Goal: Task Accomplishment & Management: Manage account settings

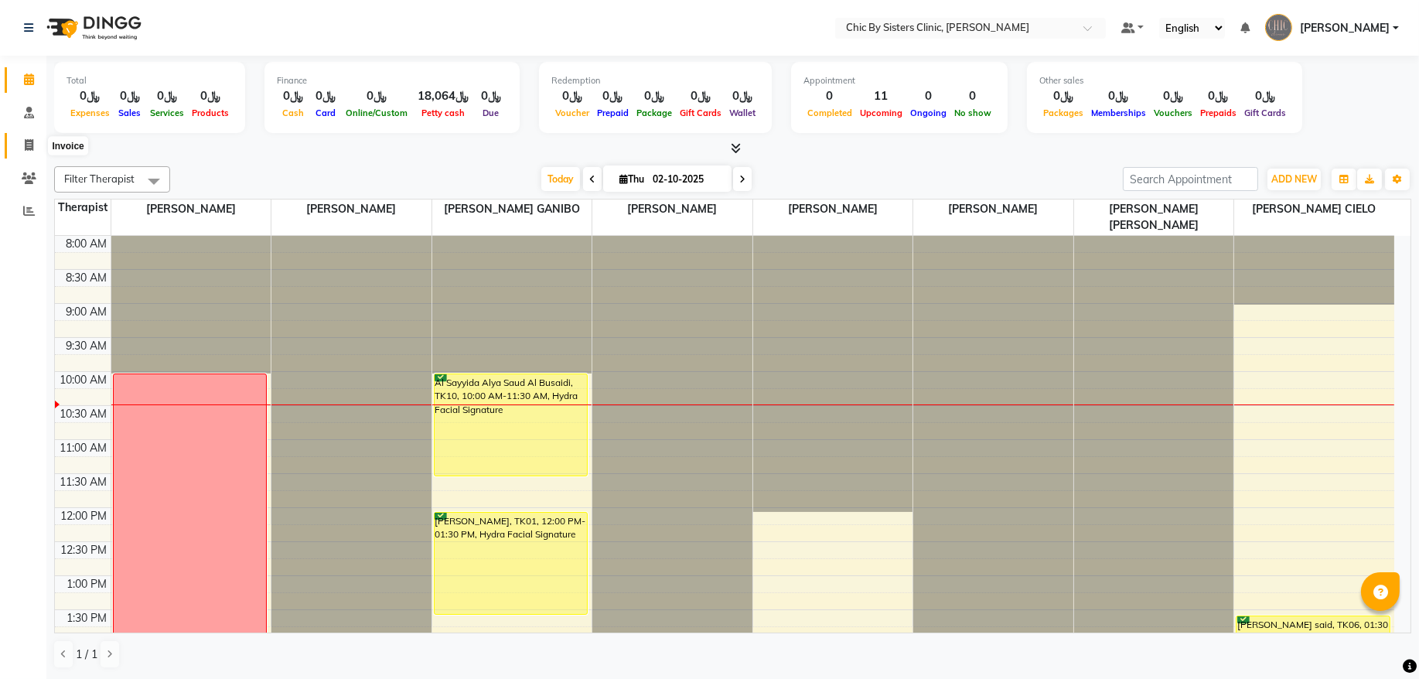
click at [26, 151] on span at bounding box center [28, 146] width 27 height 18
select select "service"
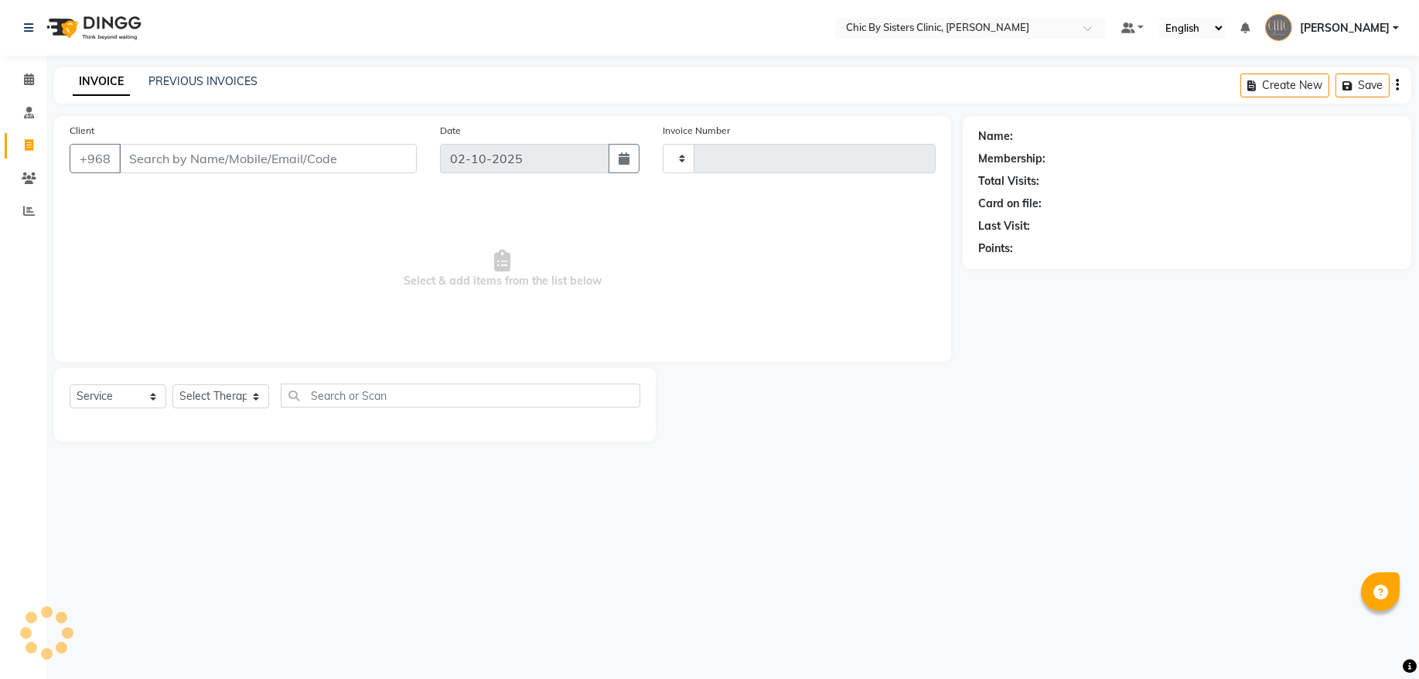
type input "2447"
select select "6348"
type input "96899879091"
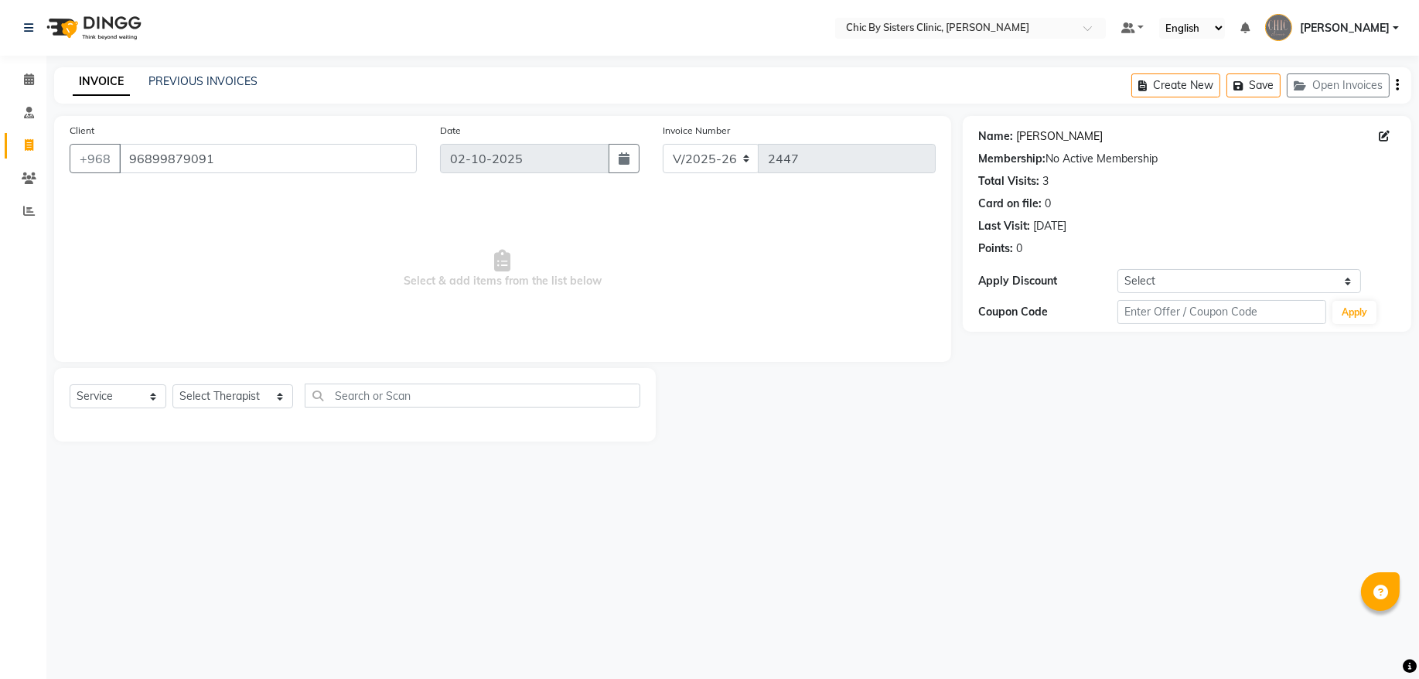
click at [1072, 144] on link "[PERSON_NAME]" at bounding box center [1059, 136] width 87 height 16
click at [40, 78] on span at bounding box center [28, 80] width 27 height 18
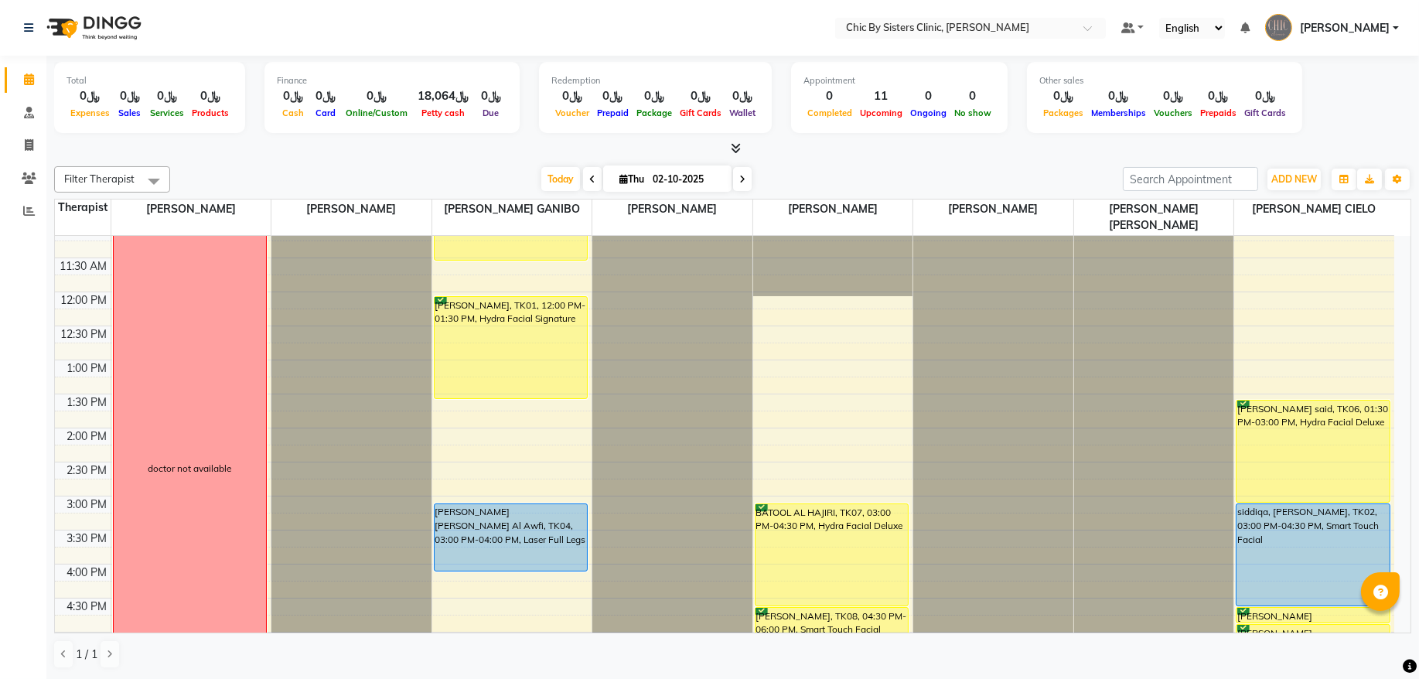
scroll to position [209, 0]
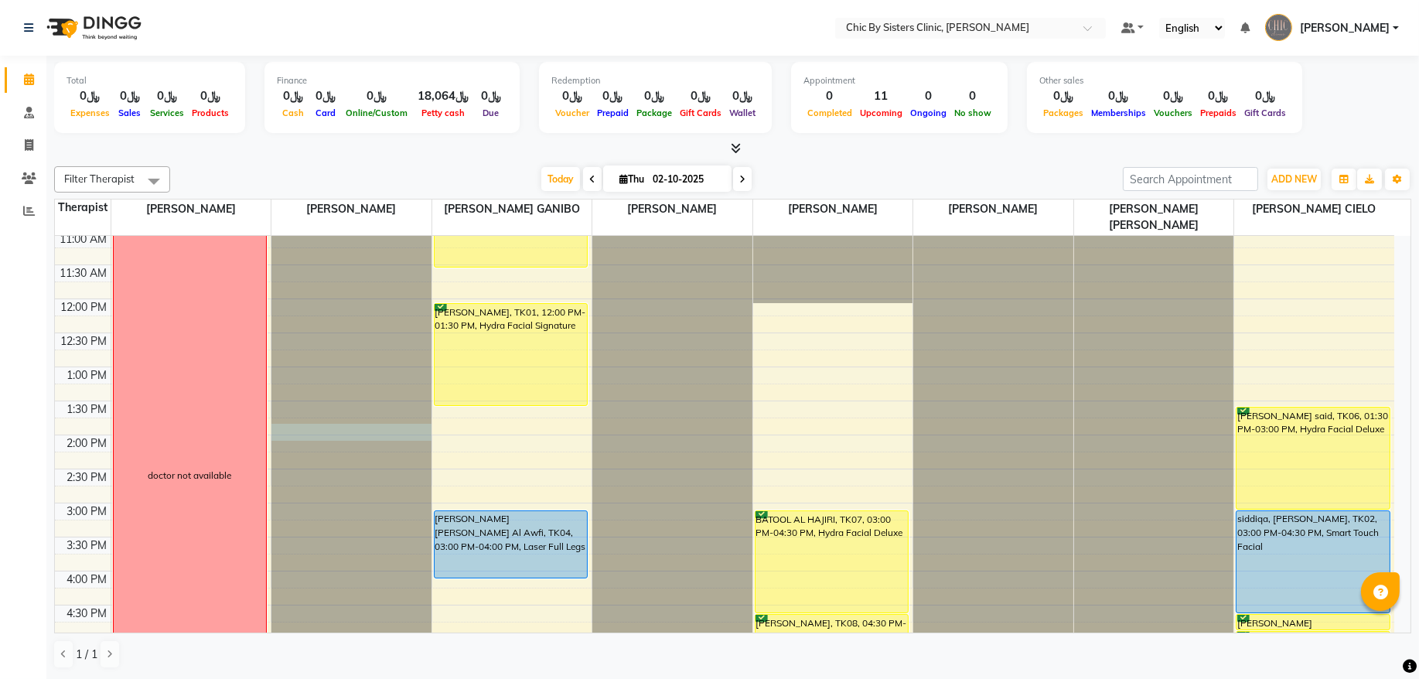
click at [360, 441] on div at bounding box center [351, 579] width 160 height 1104
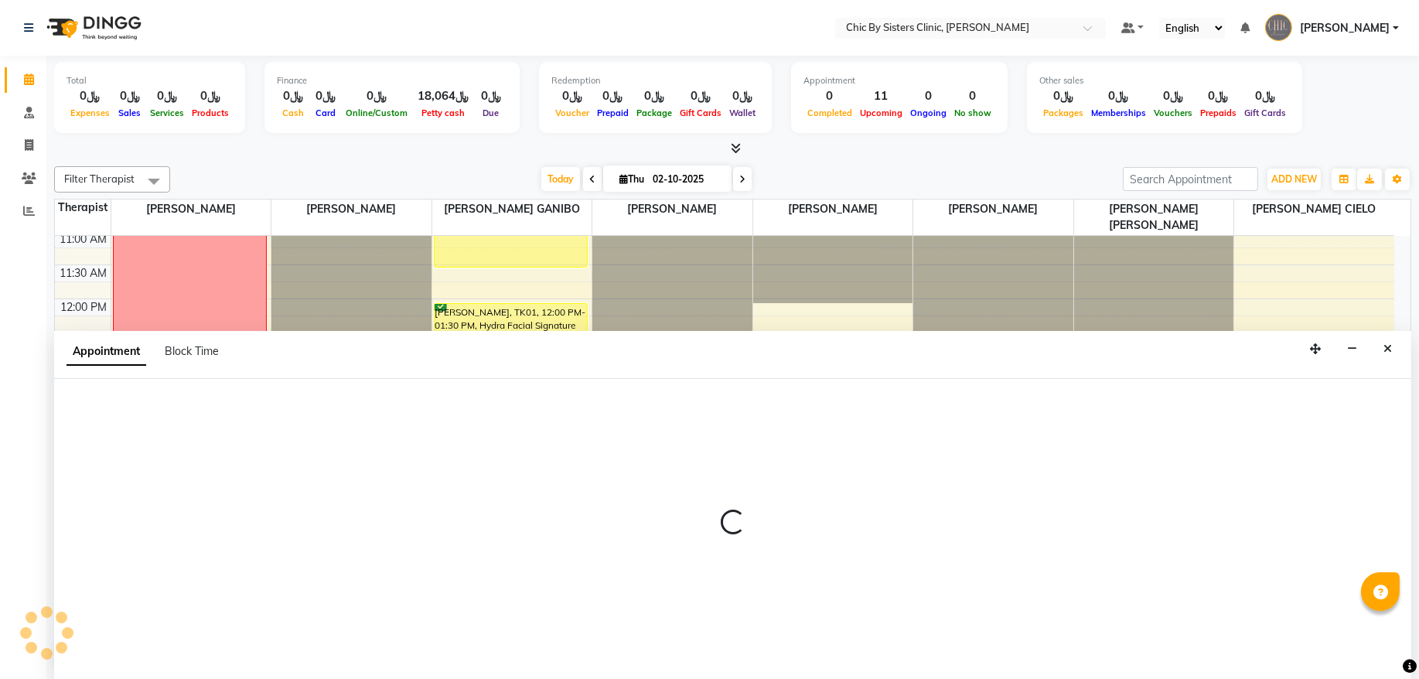
select select "49178"
select select "825"
select select "tentative"
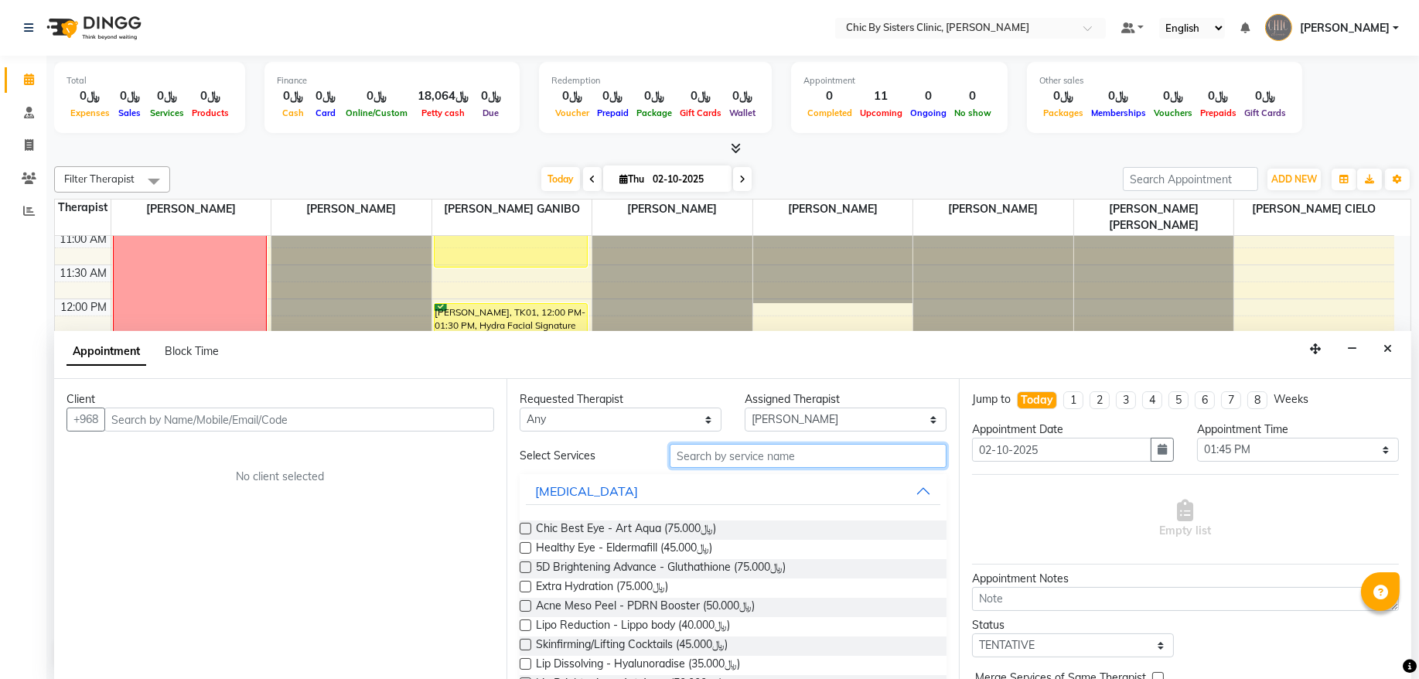
click at [745, 454] on input "text" at bounding box center [807, 456] width 277 height 24
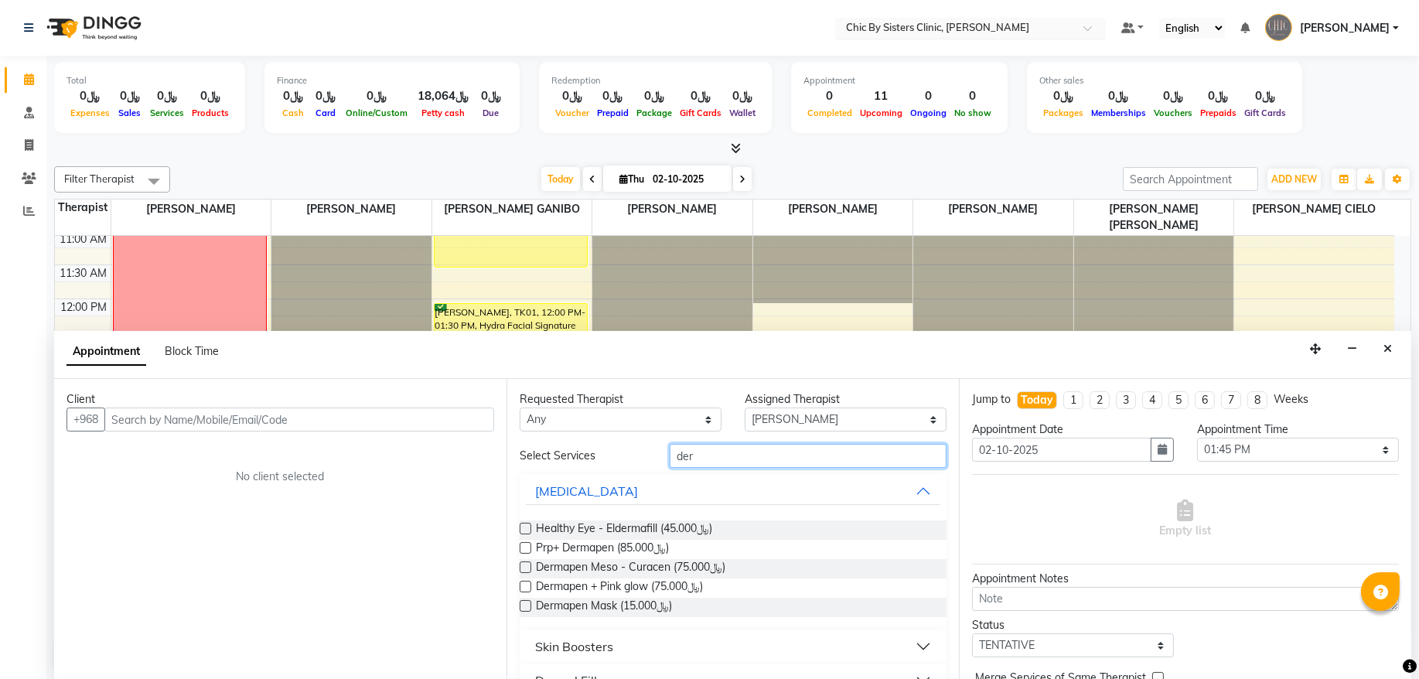
type input "der"
click at [426, 162] on div "Filter Therapist Select All [PERSON_NAME] [PERSON_NAME] [PERSON_NAME] MAGO [PER…" at bounding box center [732, 417] width 1357 height 515
drag, startPoint x: 28, startPoint y: 87, endPoint x: 135, endPoint y: 100, distance: 107.5
click at [28, 87] on span at bounding box center [28, 80] width 27 height 18
click at [1399, 356] on div "Appointment Block Time" at bounding box center [732, 355] width 1357 height 48
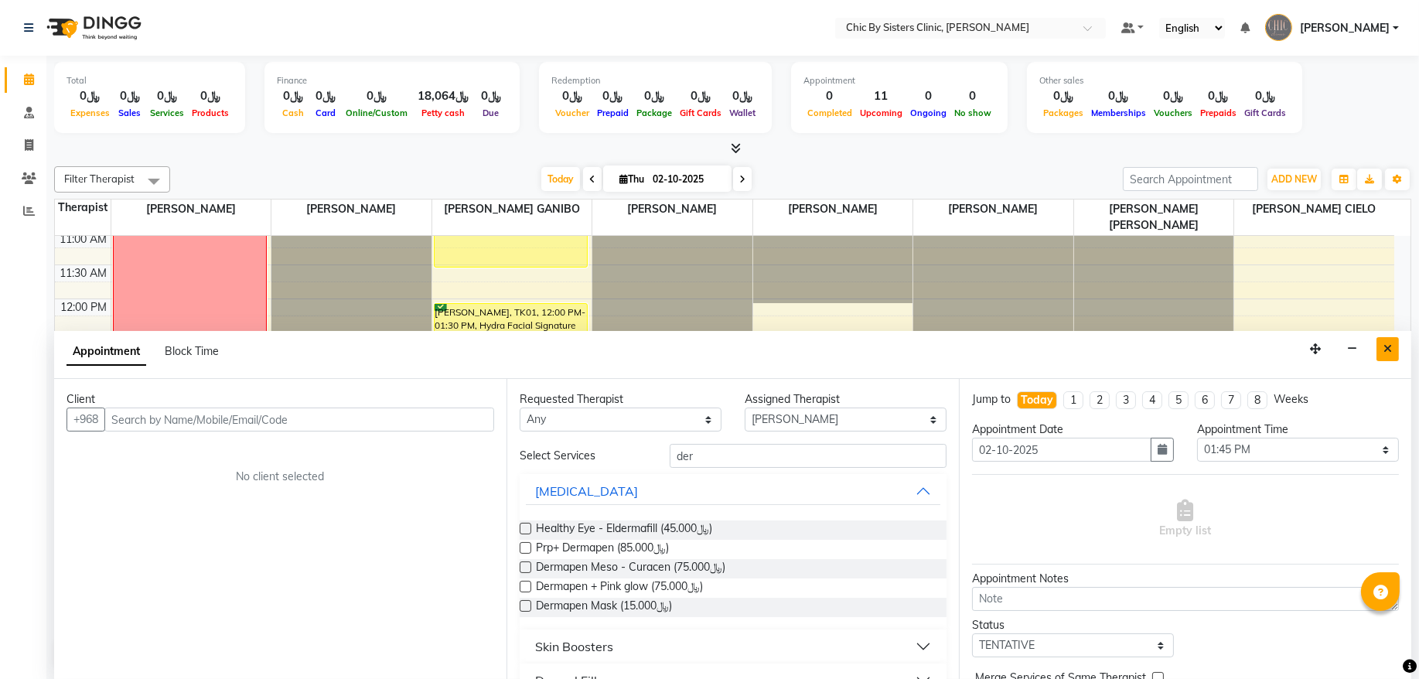
click at [1390, 349] on icon "Close" at bounding box center [1387, 348] width 9 height 11
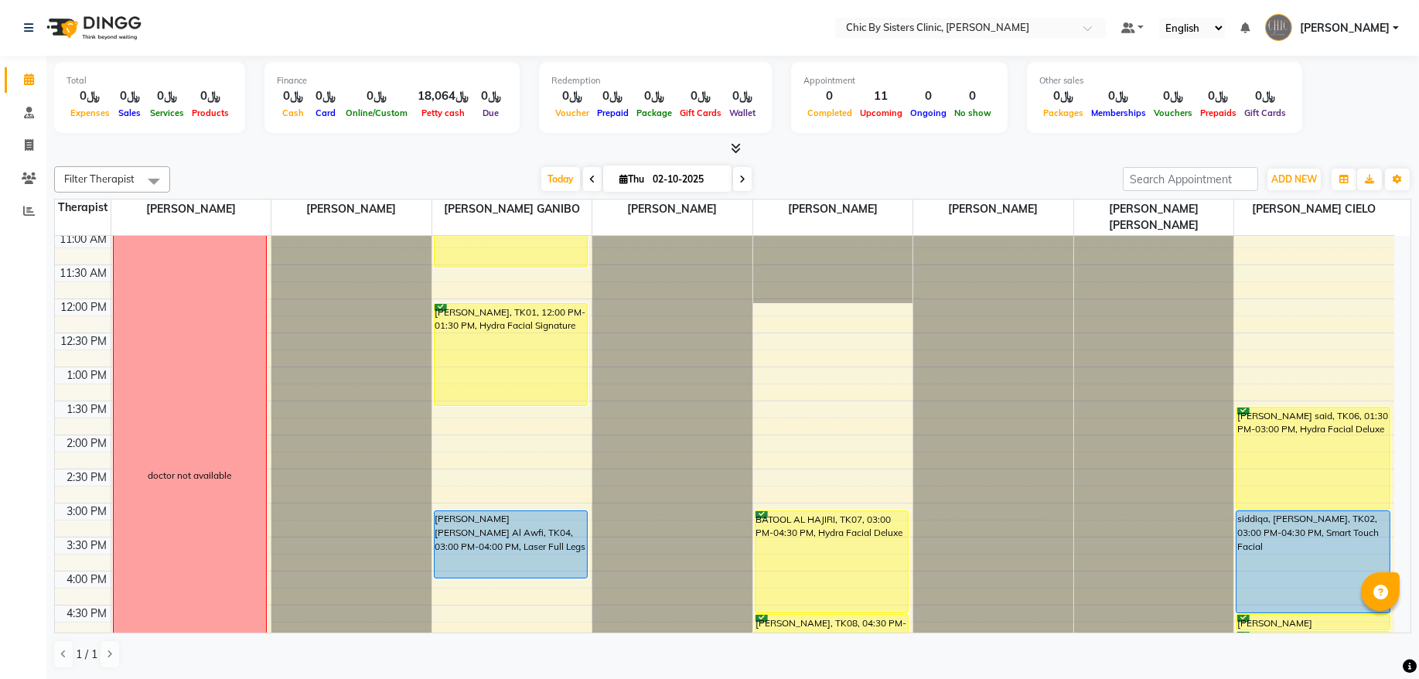
click at [676, 180] on input "02-10-2025" at bounding box center [686, 179] width 77 height 23
select select "10"
select select "2025"
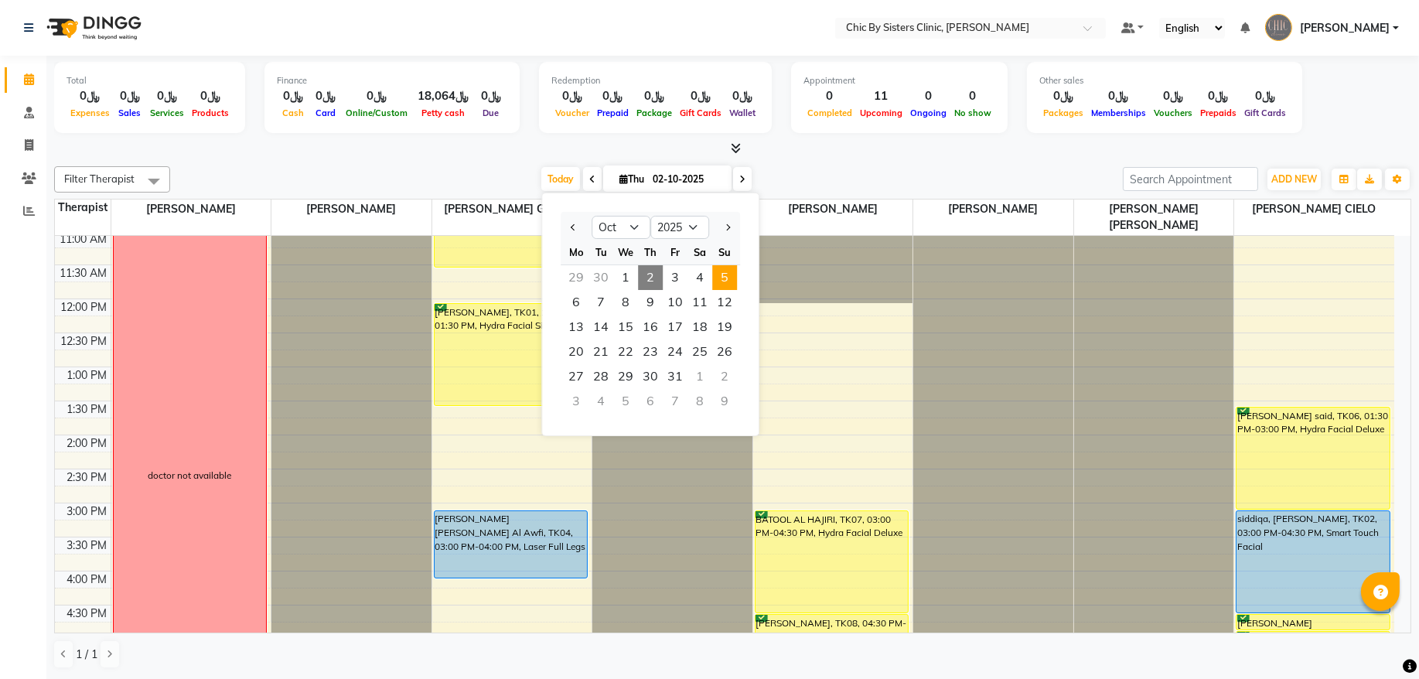
click at [724, 277] on span "5" at bounding box center [724, 277] width 25 height 25
type input "05-10-2025"
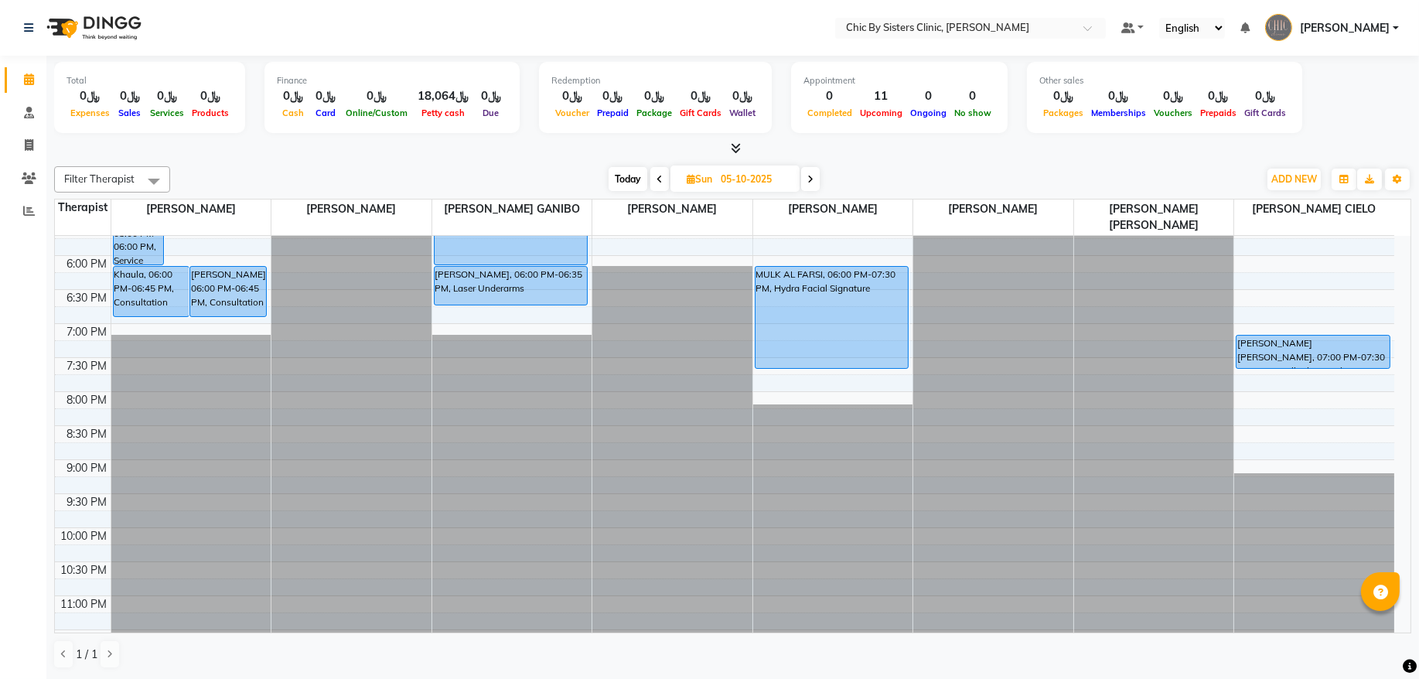
scroll to position [138, 0]
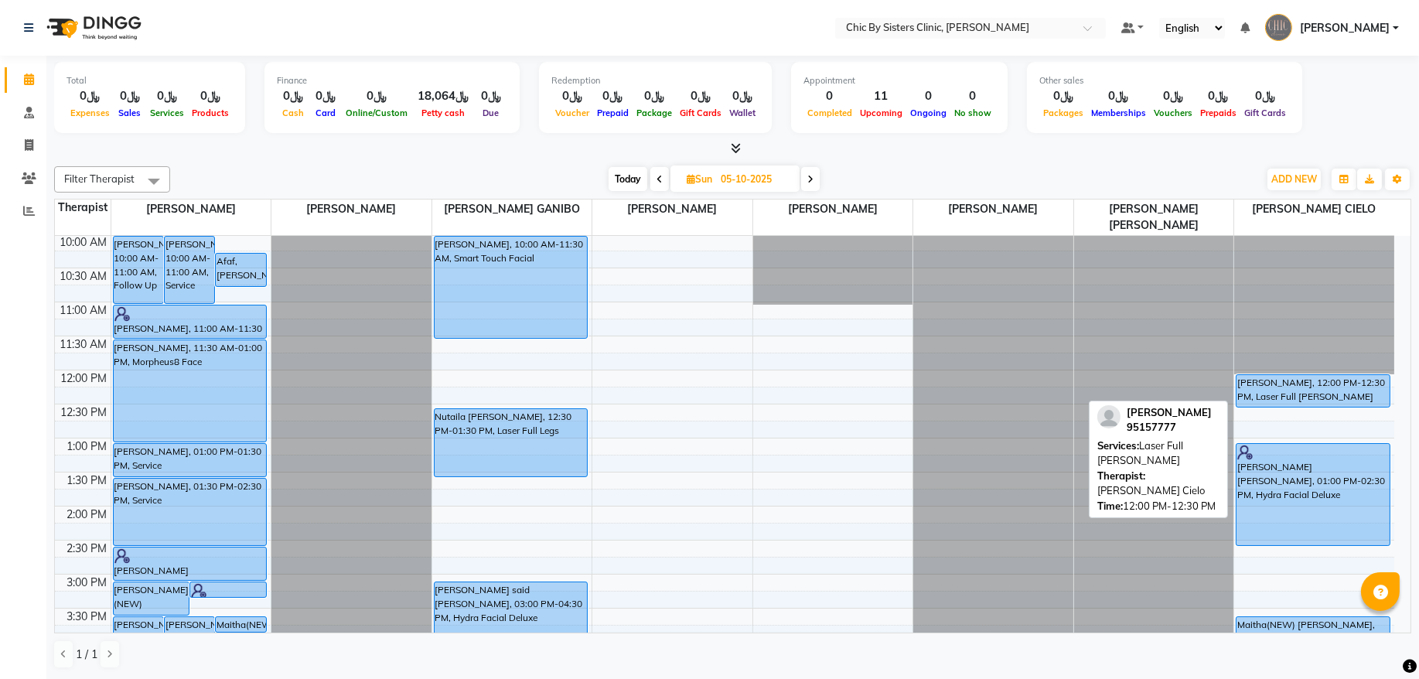
click at [1298, 385] on div "[PERSON_NAME], 12:00 PM-12:30 PM, Laser Full [PERSON_NAME]" at bounding box center [1312, 391] width 153 height 32
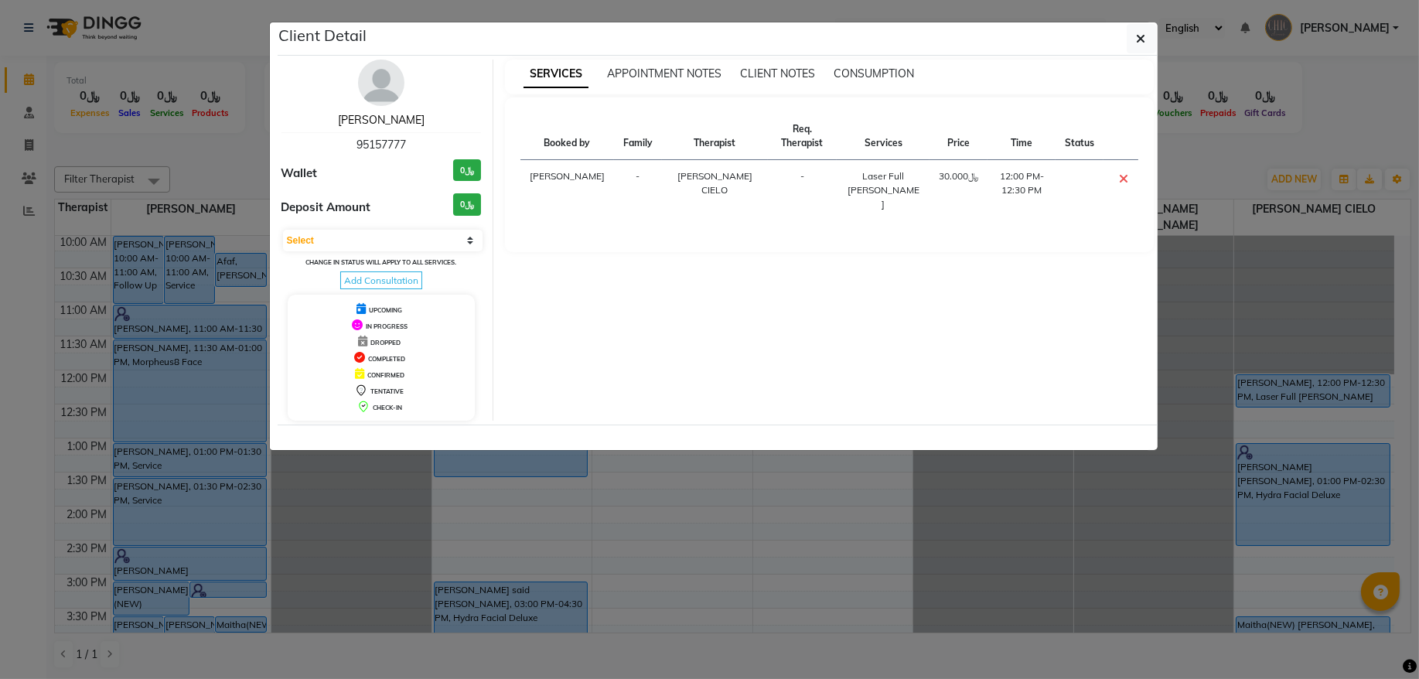
click at [396, 124] on link "[PERSON_NAME]" at bounding box center [381, 120] width 87 height 14
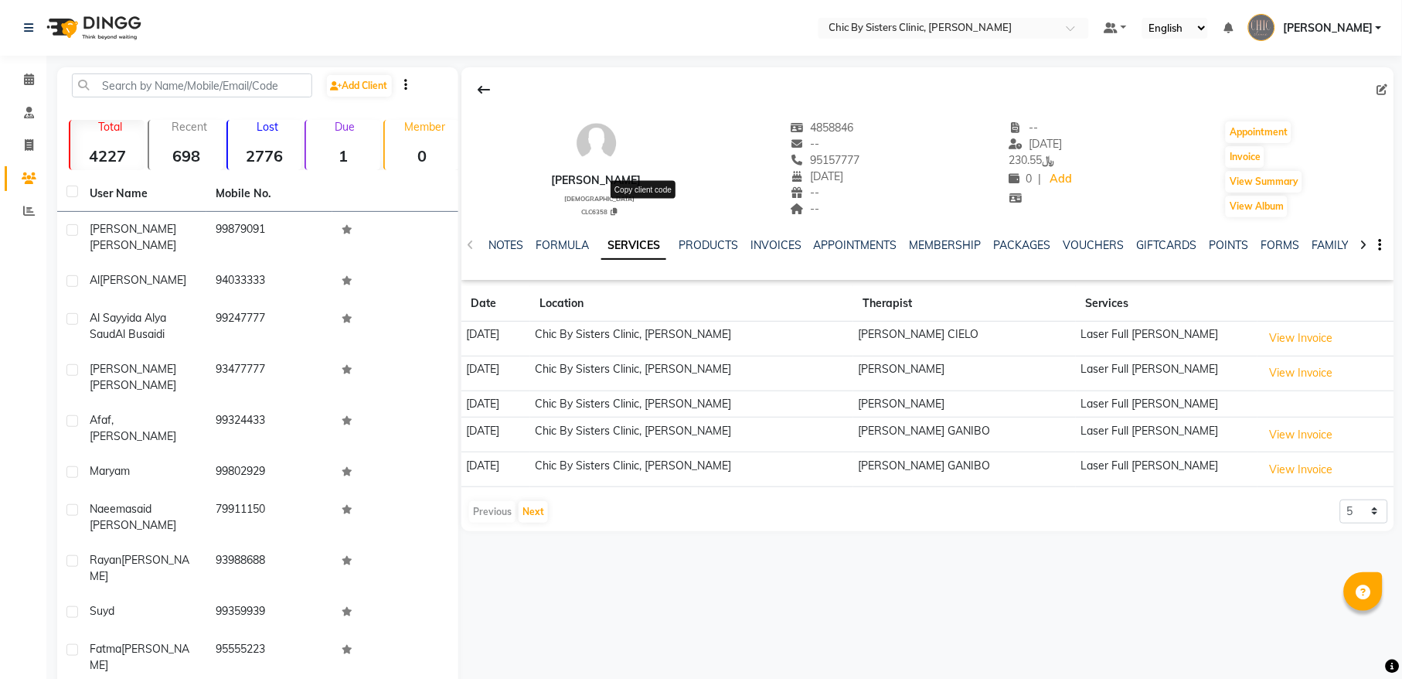
click at [618, 210] on icon at bounding box center [614, 212] width 6 height 8
click at [12, 79] on link "Calendar" at bounding box center [23, 80] width 37 height 26
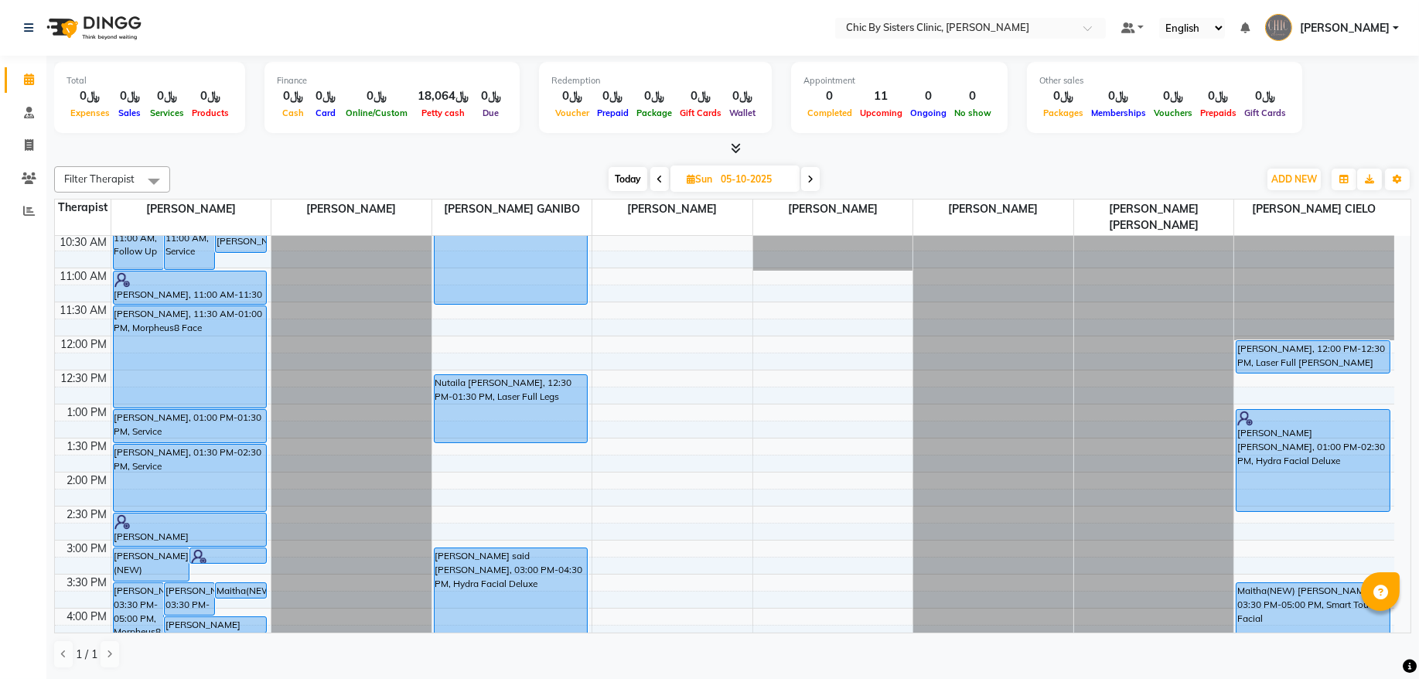
scroll to position [238, 0]
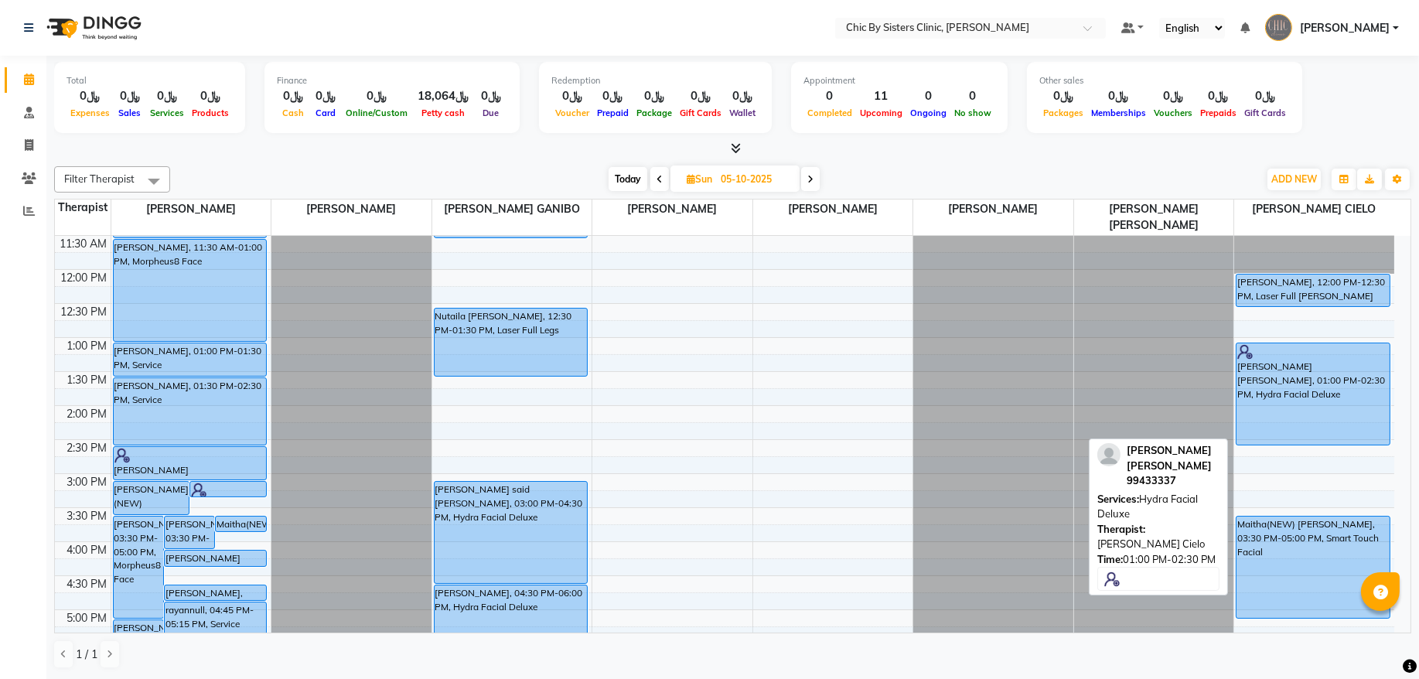
click at [1298, 375] on div "[PERSON_NAME] [PERSON_NAME], 01:00 PM-02:30 PM, Hydra Facial Deluxe" at bounding box center [1312, 393] width 153 height 101
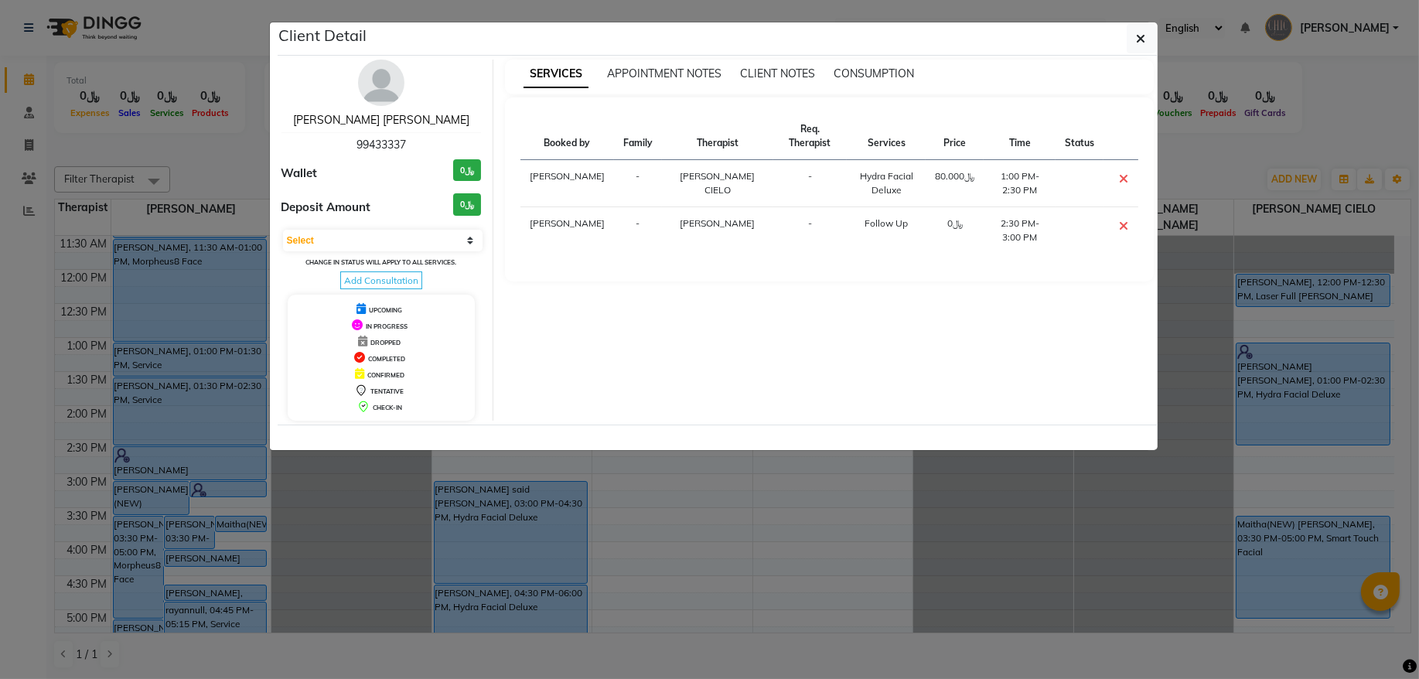
click at [403, 126] on link "[PERSON_NAME] [PERSON_NAME]" at bounding box center [381, 120] width 176 height 14
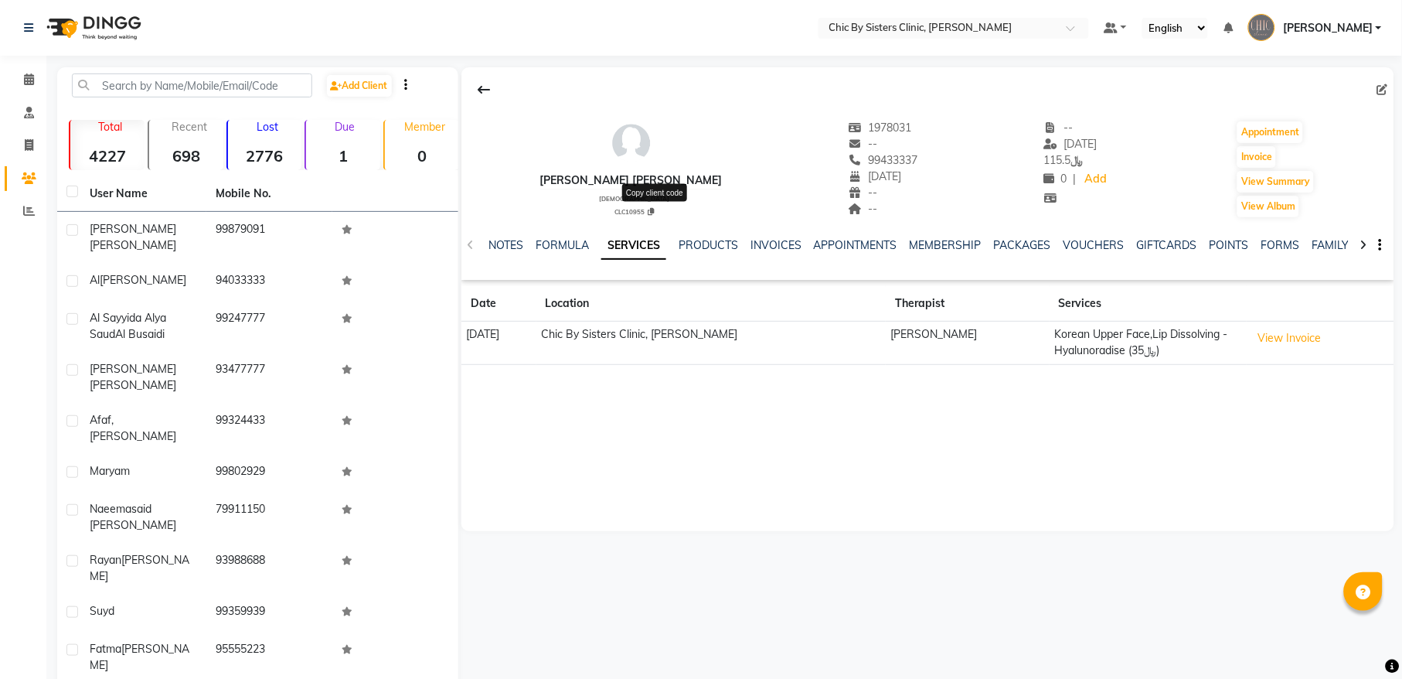
click at [652, 215] on span at bounding box center [651, 210] width 6 height 9
click at [24, 78] on icon at bounding box center [29, 79] width 10 height 12
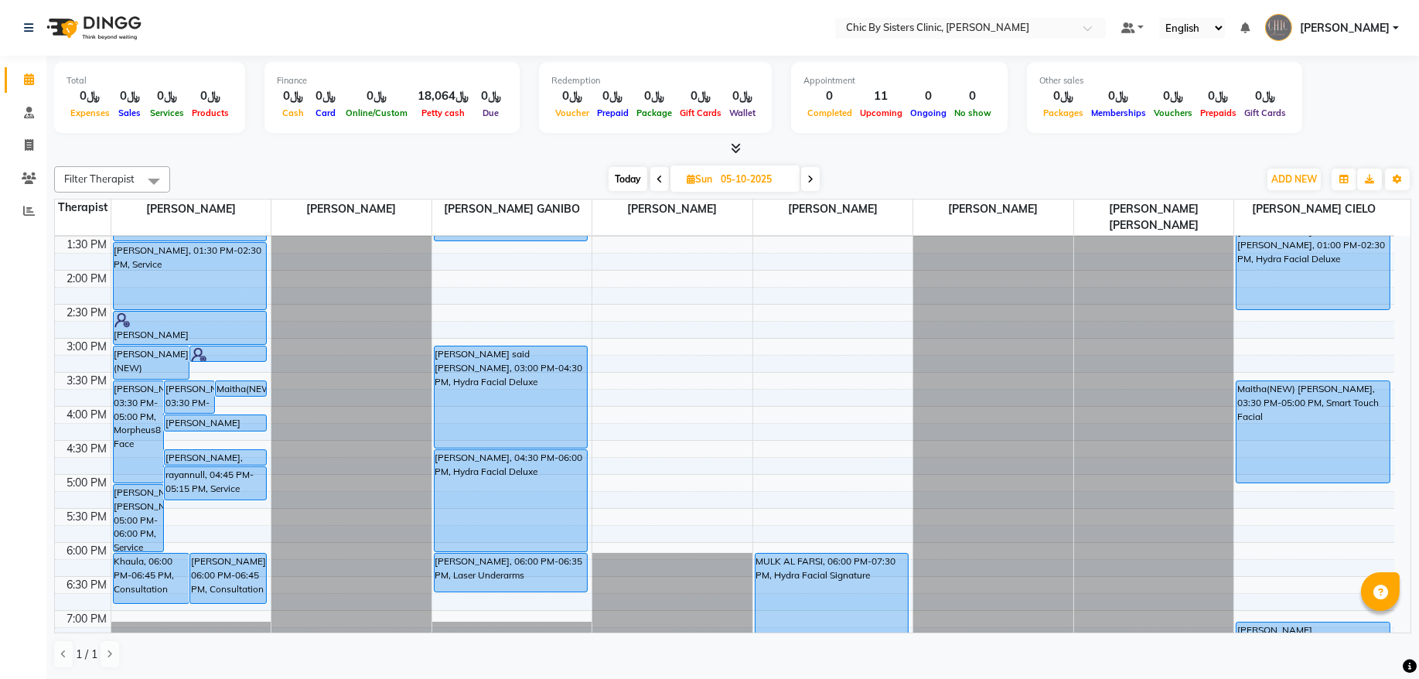
scroll to position [410, 0]
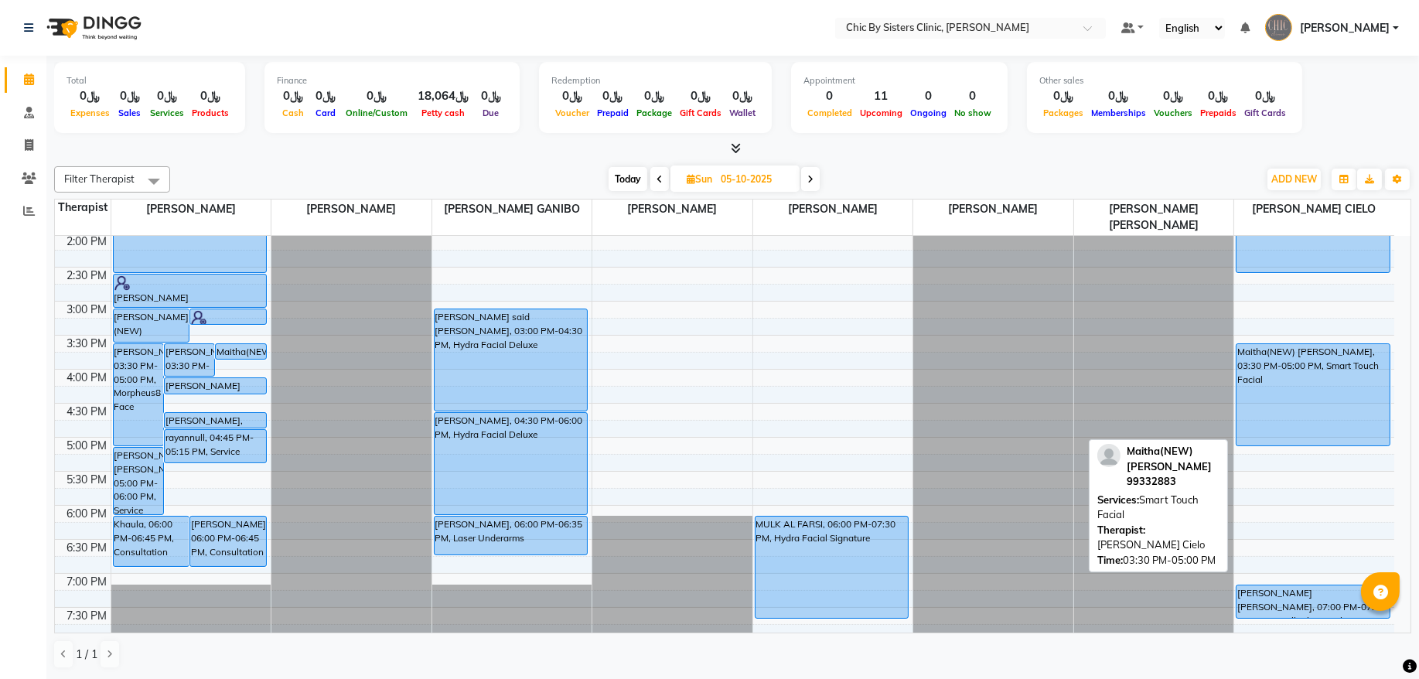
click at [1343, 408] on div "Maitha(NEW) [PERSON_NAME], 03:30 PM-05:00 PM, Smart Touch Facial" at bounding box center [1312, 394] width 153 height 101
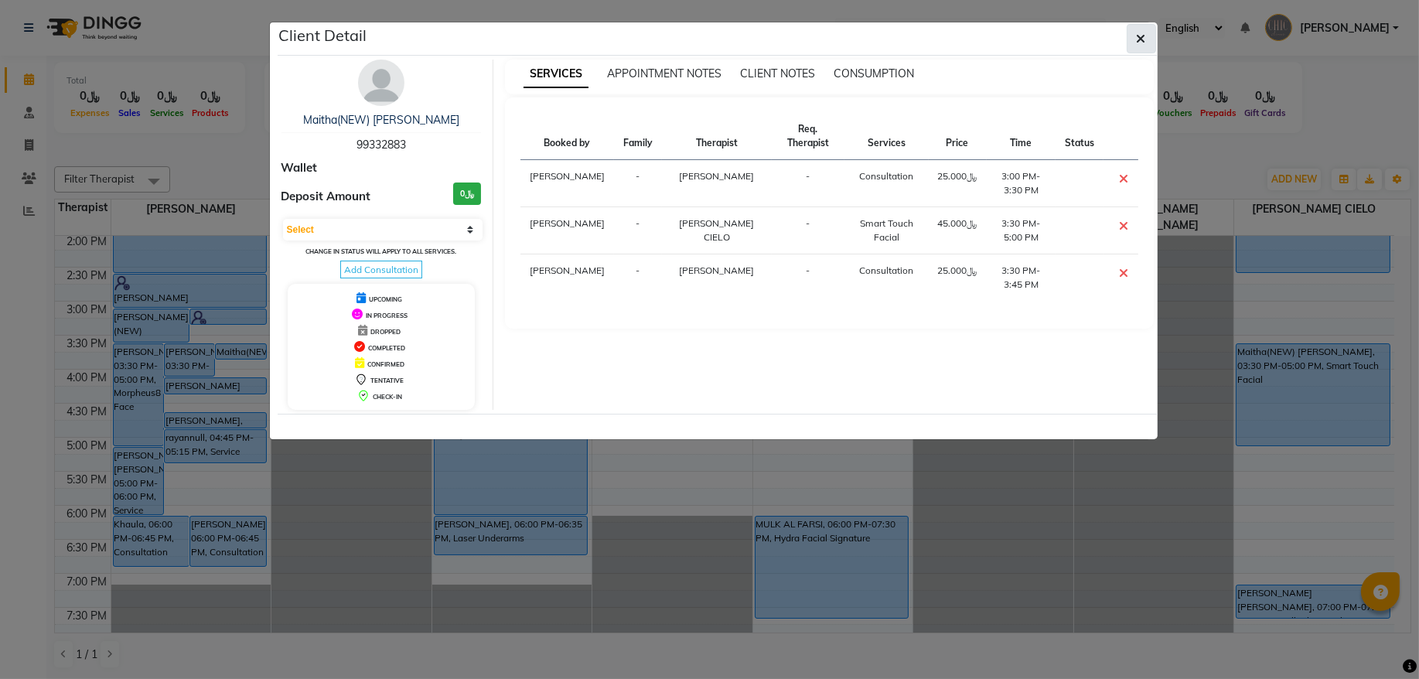
click at [1150, 36] on button "button" at bounding box center [1140, 38] width 29 height 29
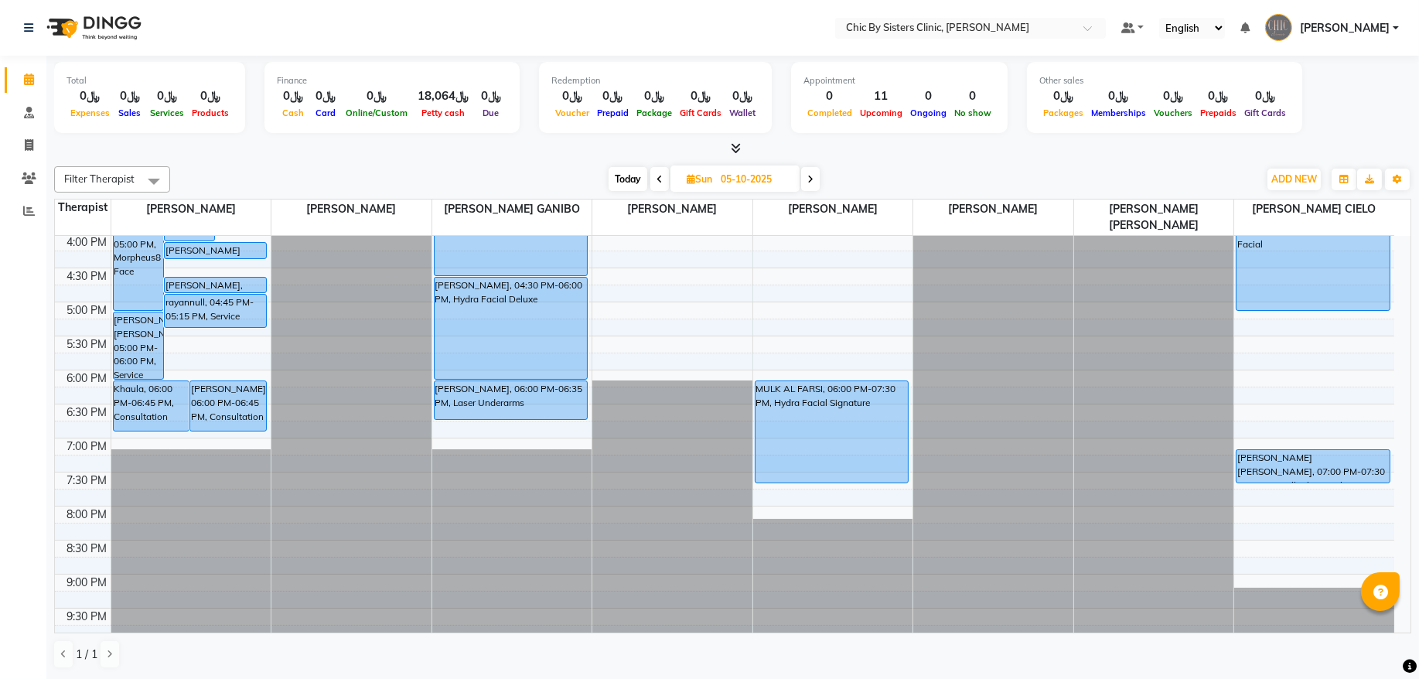
scroll to position [592, 0]
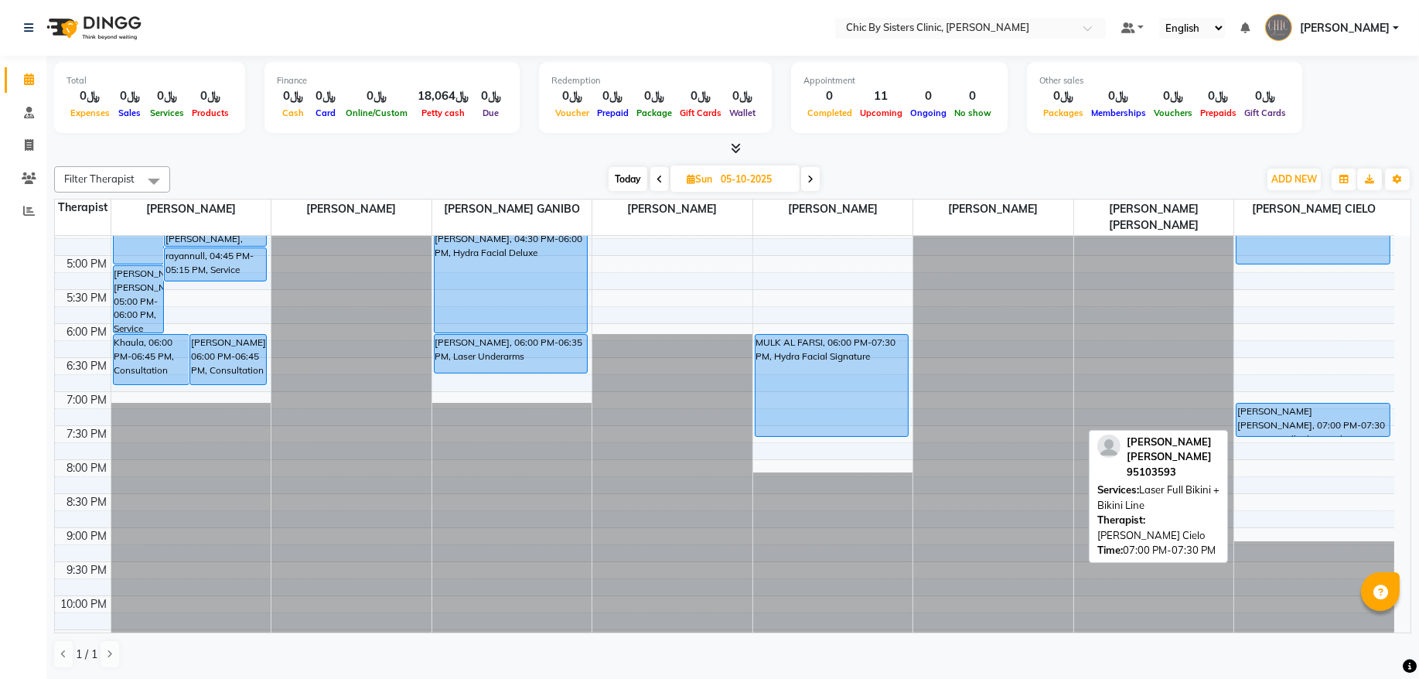
click at [1289, 408] on div "[PERSON_NAME] [PERSON_NAME], 07:00 PM-07:30 PM, Laser Full Bikini + Bikini Line" at bounding box center [1312, 420] width 153 height 32
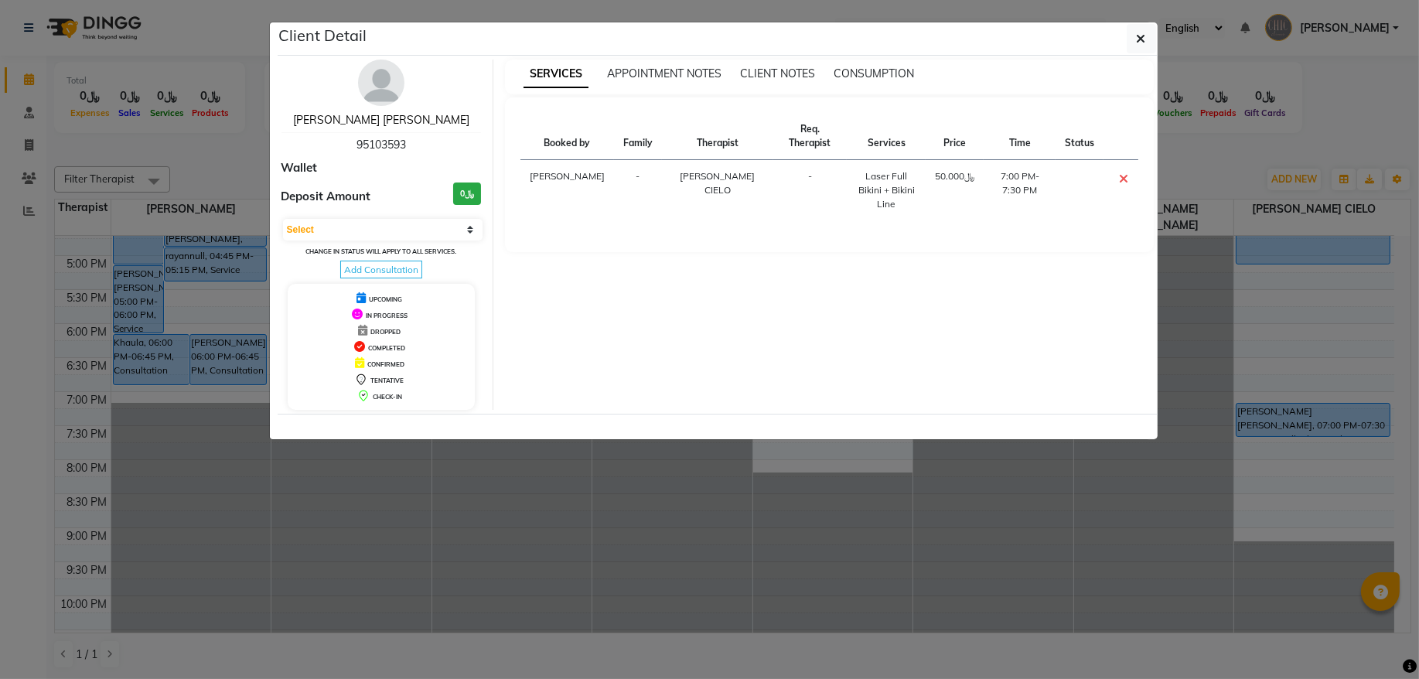
click at [402, 117] on link "[PERSON_NAME] [PERSON_NAME]" at bounding box center [381, 120] width 176 height 14
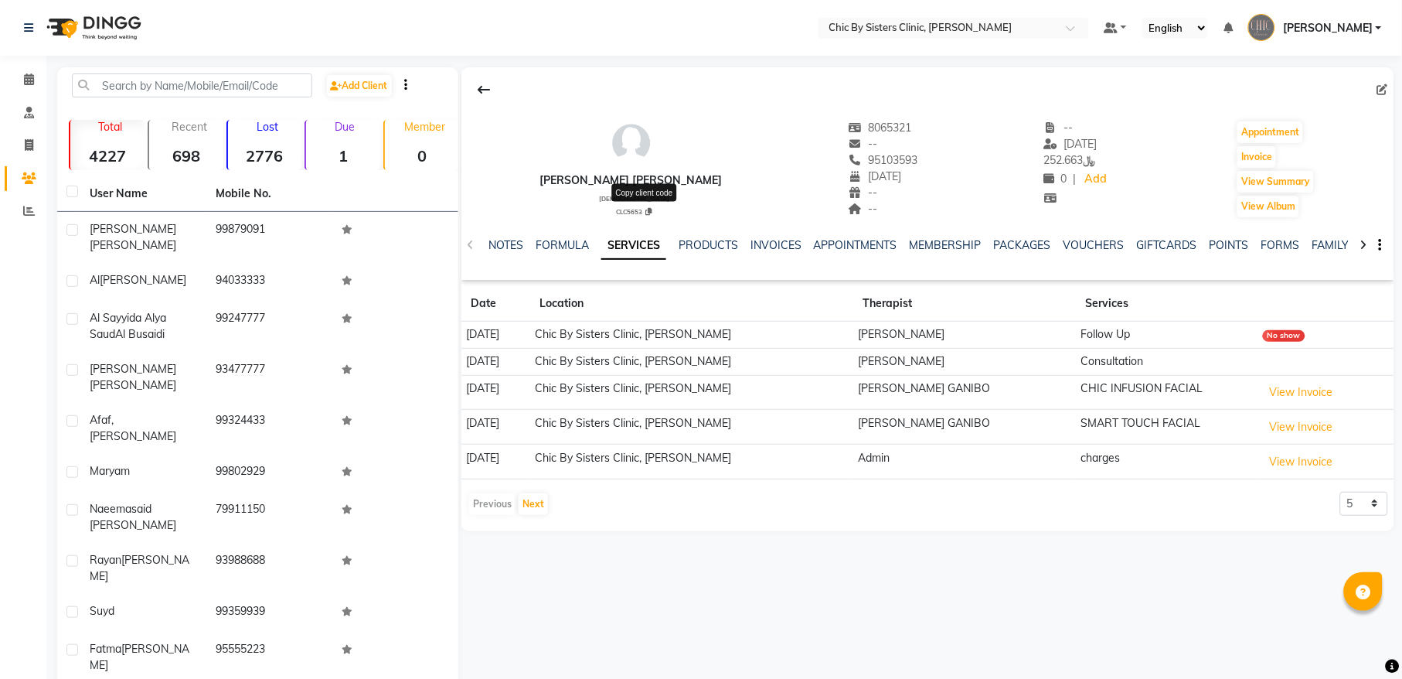
click at [646, 209] on icon at bounding box center [649, 212] width 6 height 8
type textarea "CLC5653"
click at [29, 84] on icon at bounding box center [29, 79] width 10 height 12
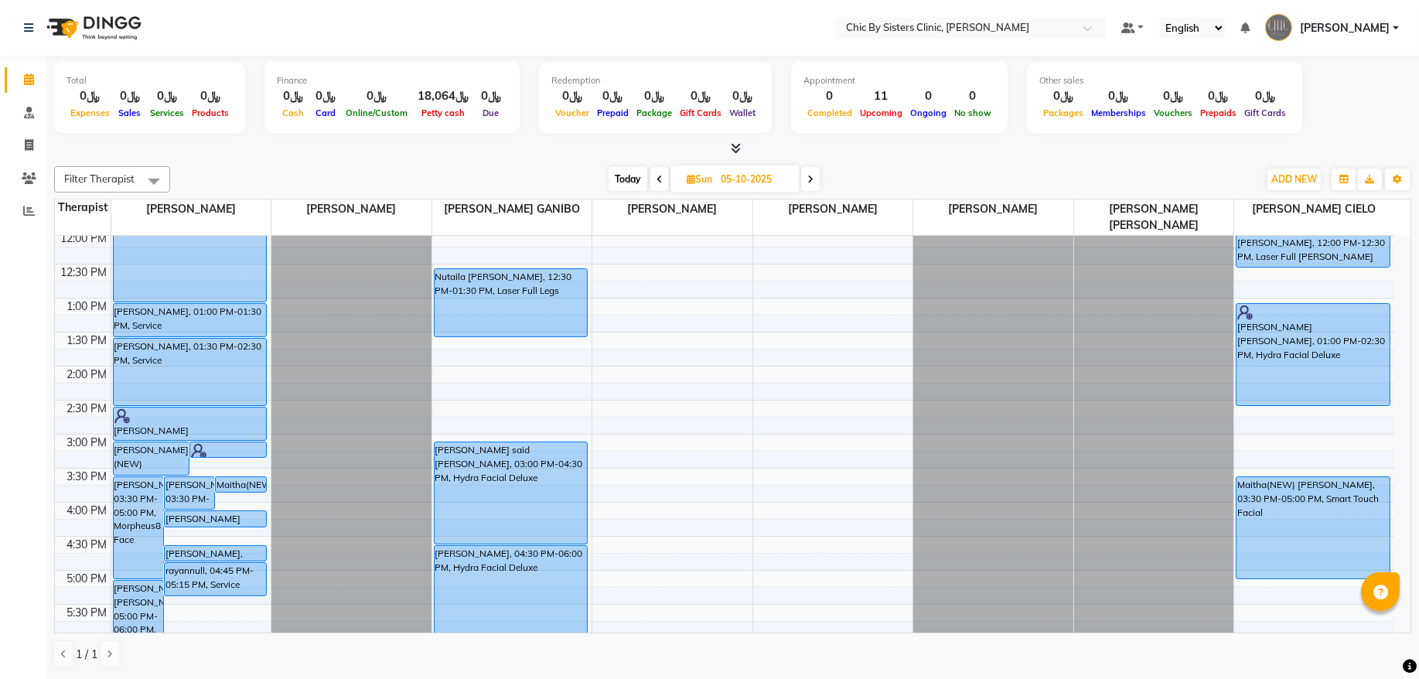
scroll to position [268, 0]
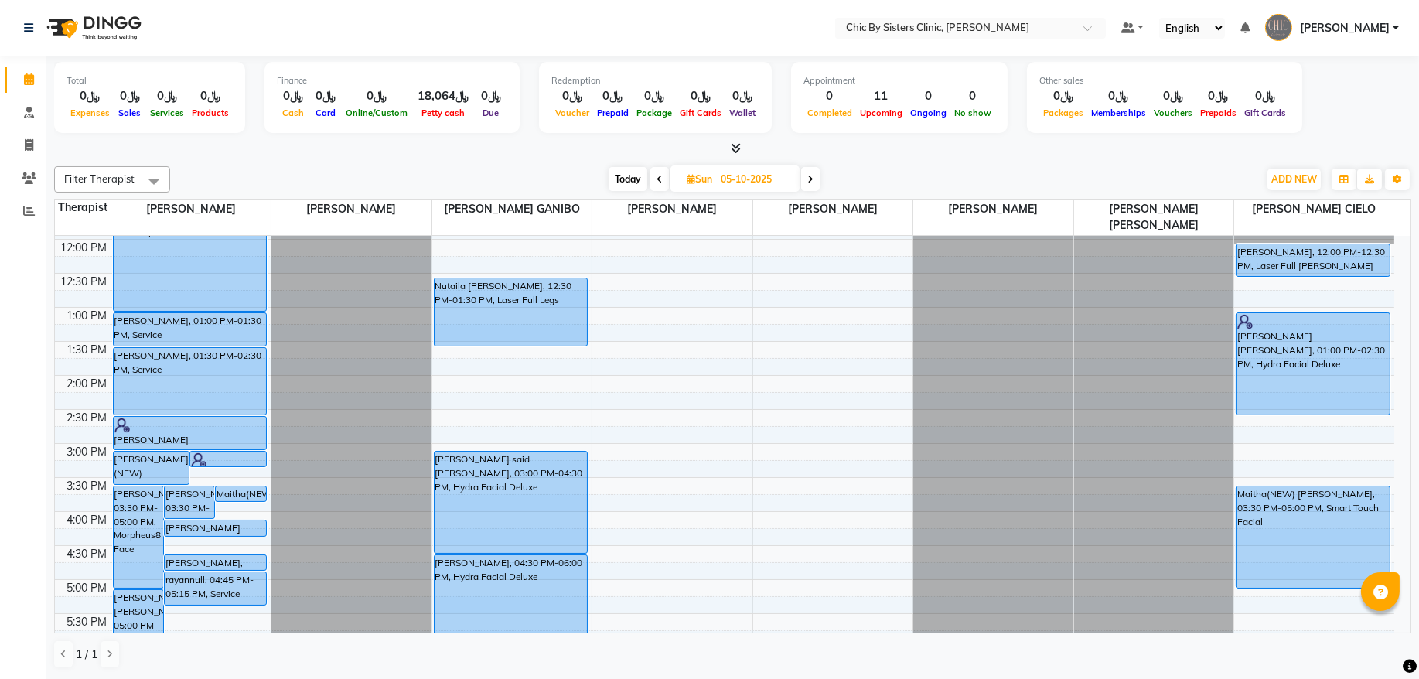
click at [812, 179] on icon at bounding box center [810, 179] width 6 height 9
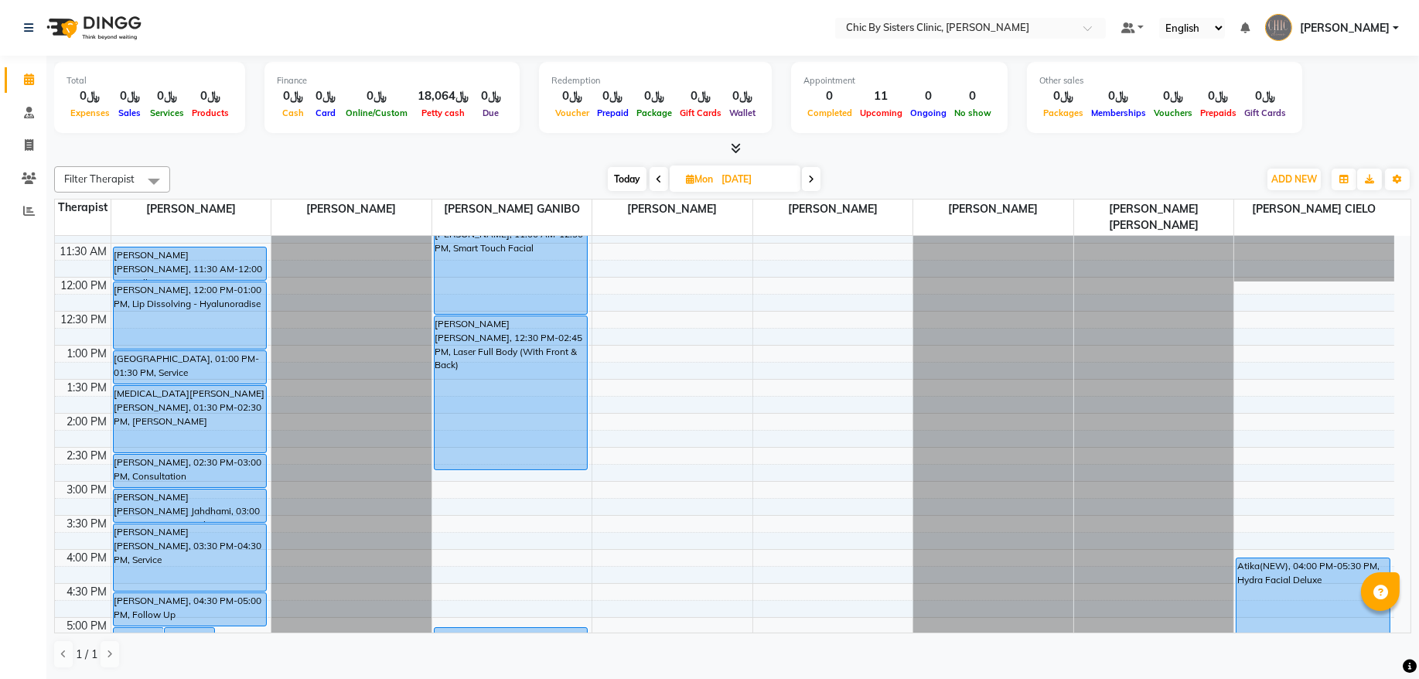
scroll to position [108, 0]
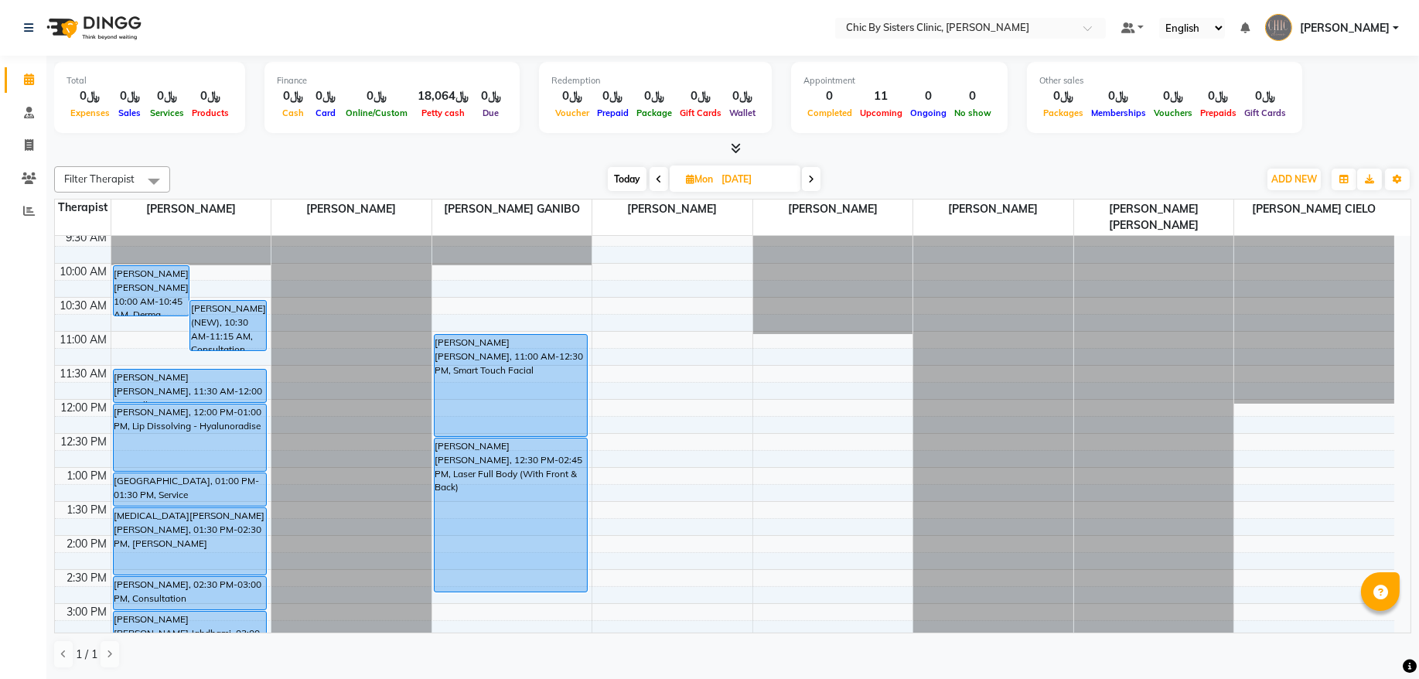
click at [816, 175] on span at bounding box center [811, 179] width 19 height 24
type input "[DATE]"
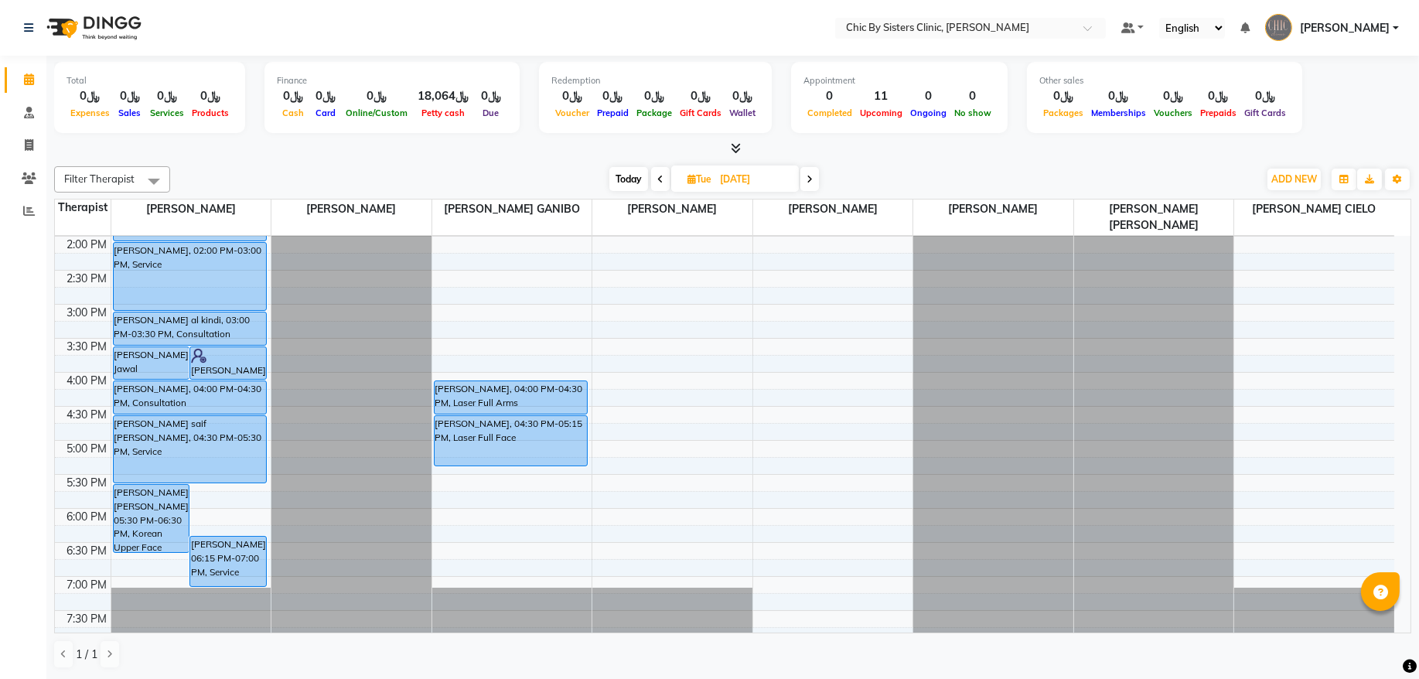
scroll to position [0, 0]
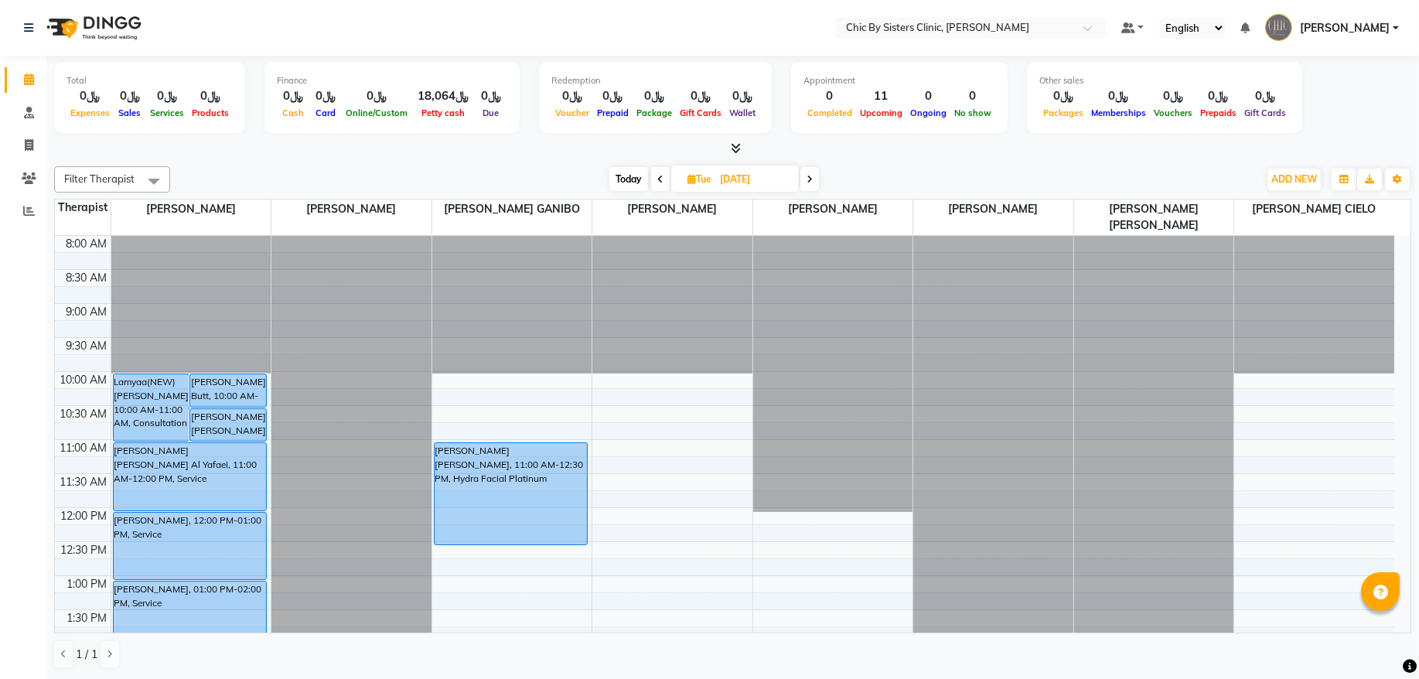
click at [718, 180] on input "[DATE]" at bounding box center [753, 179] width 77 height 23
select select "10"
select select "2025"
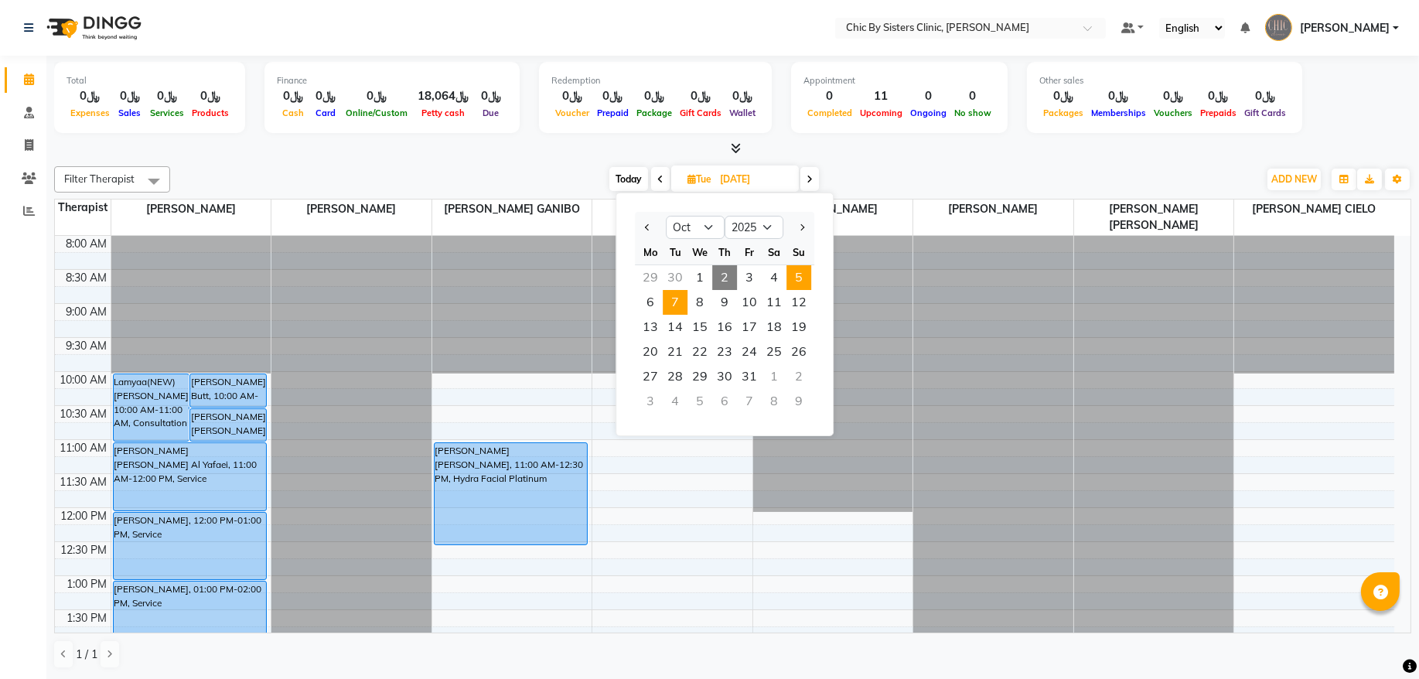
click at [790, 274] on span "5" at bounding box center [798, 277] width 25 height 25
type input "05-10-2025"
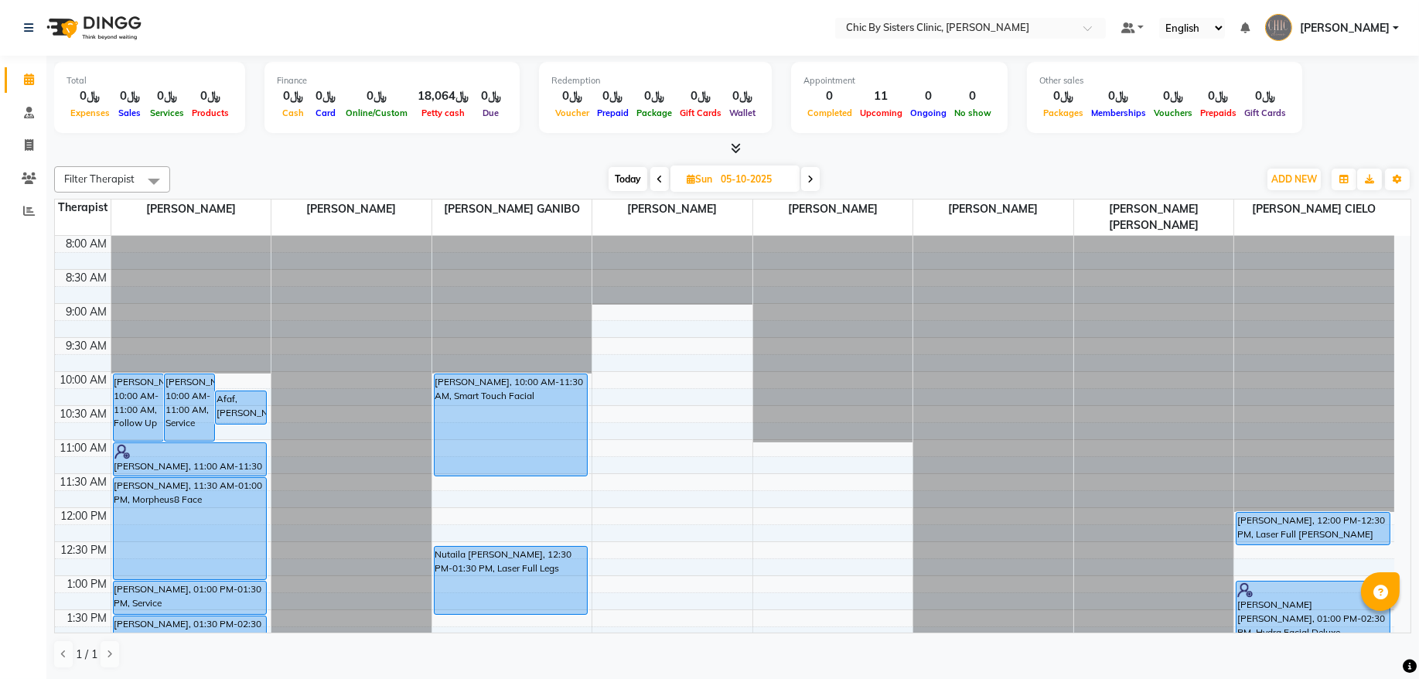
click at [739, 180] on input "05-10-2025" at bounding box center [754, 179] width 77 height 23
select select "10"
select select "2025"
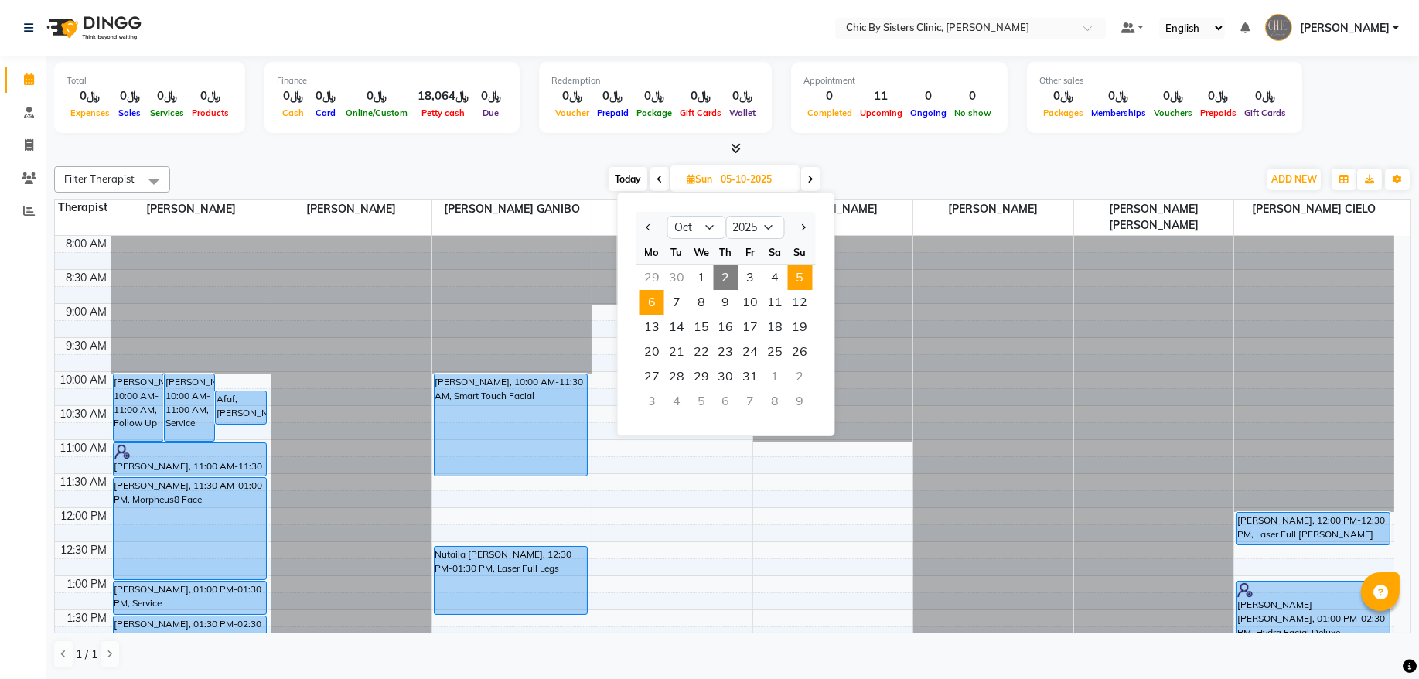
click at [657, 301] on span "6" at bounding box center [651, 302] width 25 height 25
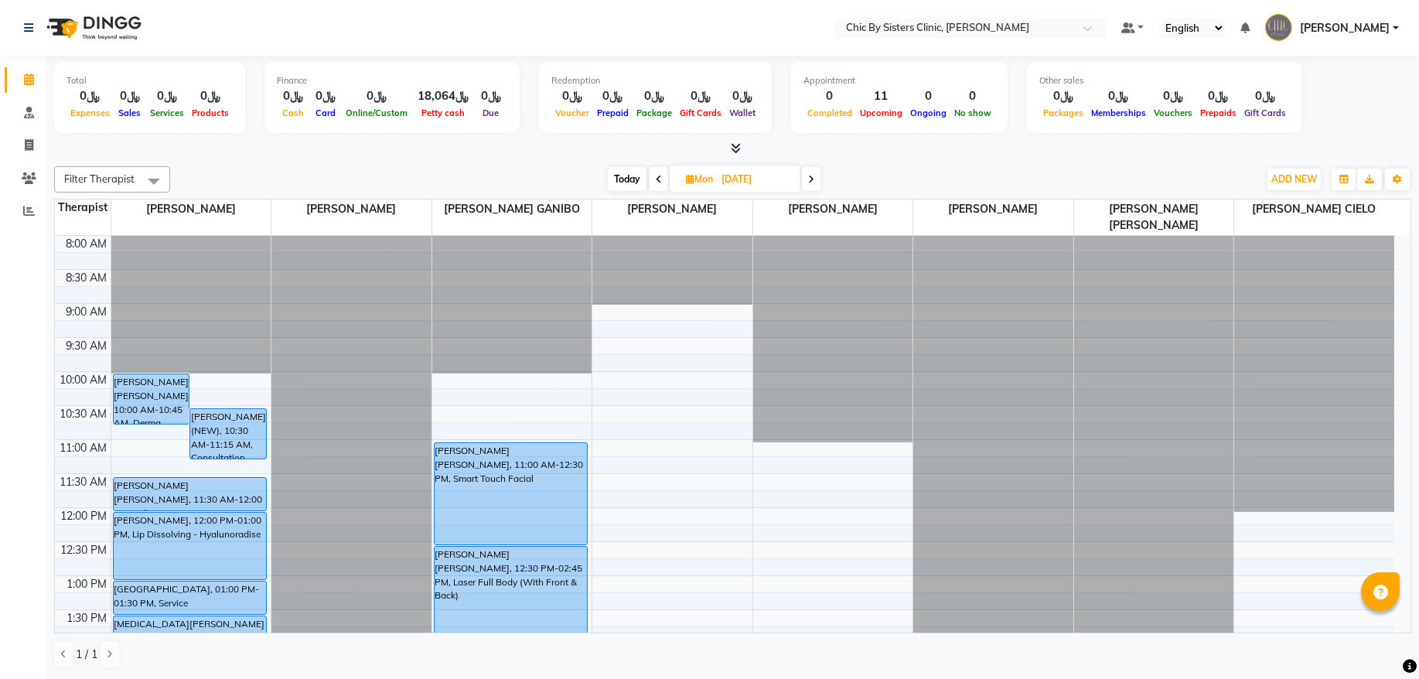
click at [818, 180] on span at bounding box center [811, 179] width 19 height 24
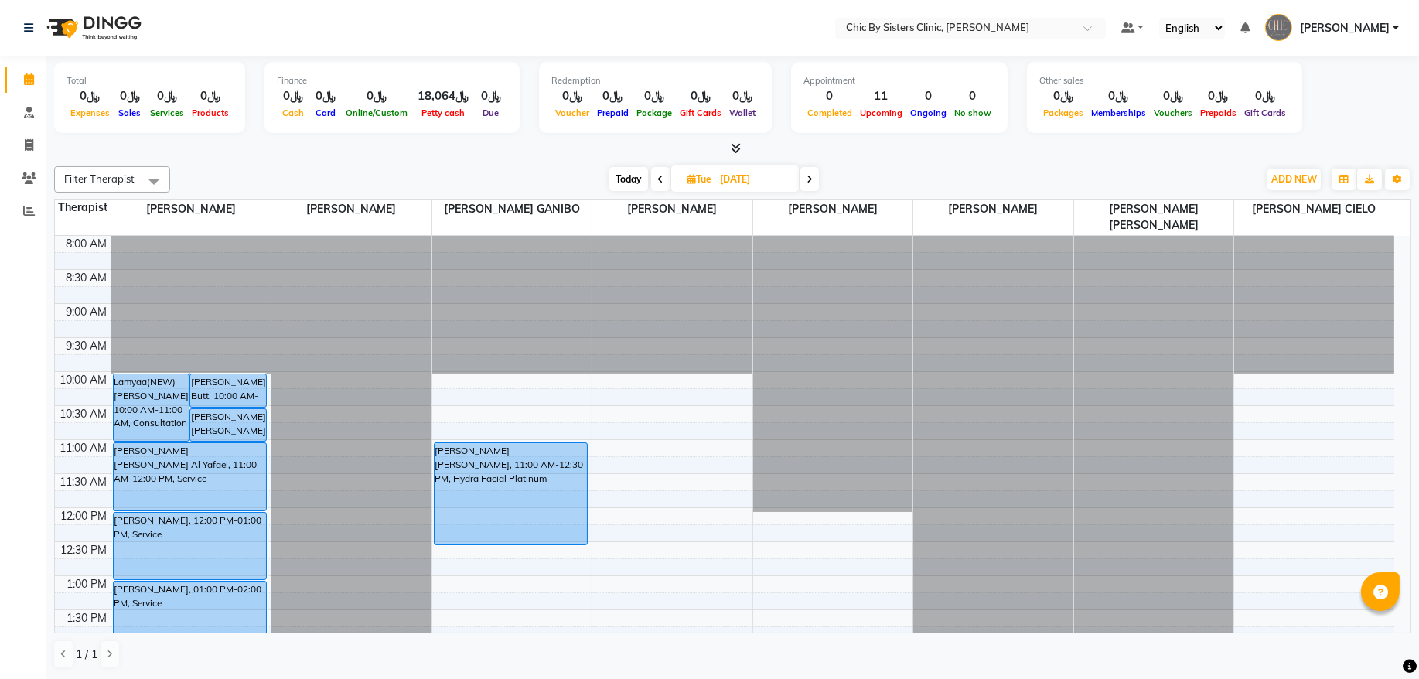
click at [813, 186] on span at bounding box center [809, 179] width 19 height 24
type input "[DATE]"
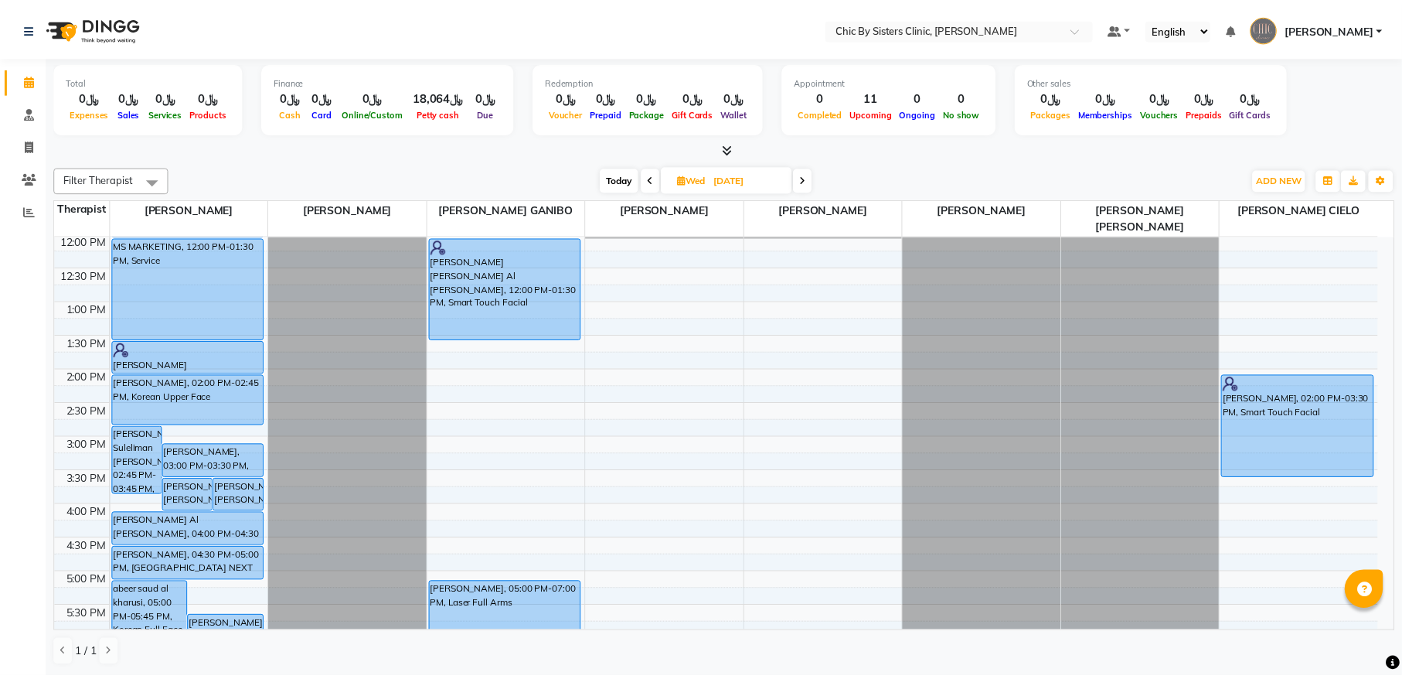
scroll to position [135, 0]
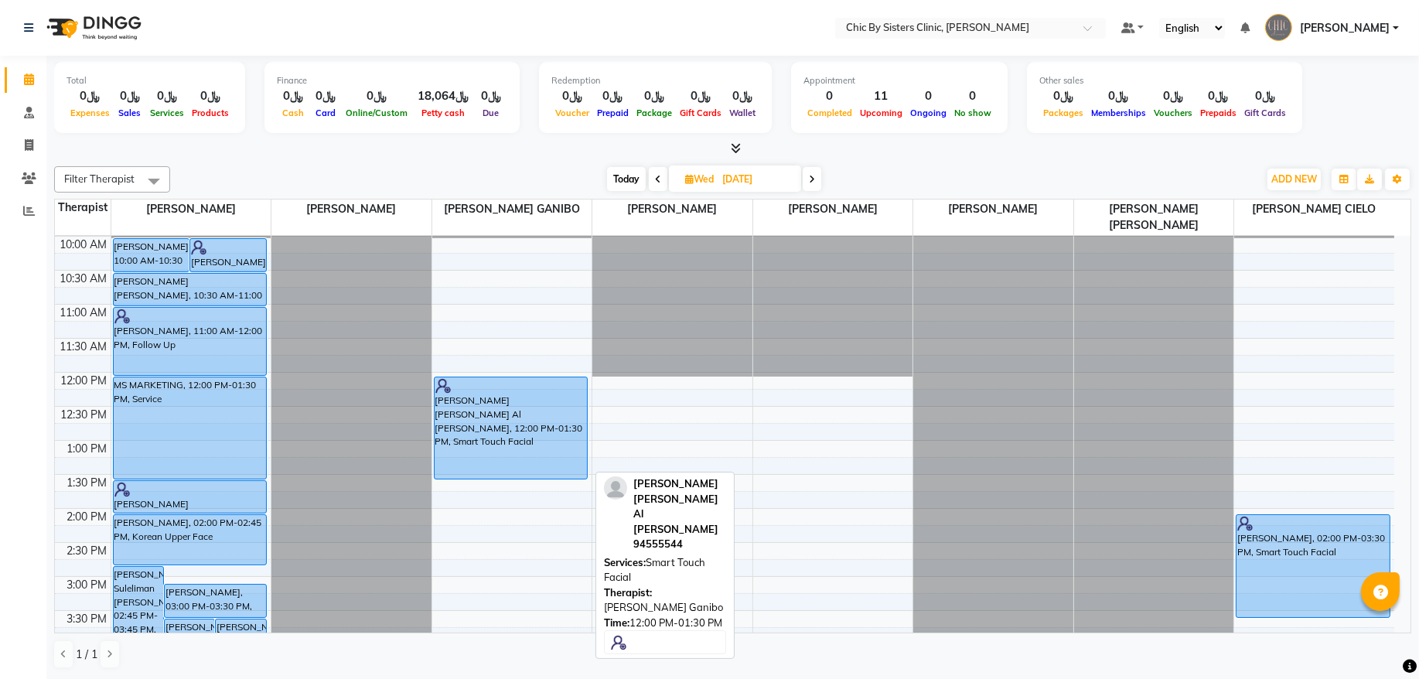
click at [485, 407] on div "[PERSON_NAME] [PERSON_NAME] Al [PERSON_NAME], 12:00 PM-01:30 PM, Smart Touch Fa…" at bounding box center [510, 427] width 152 height 101
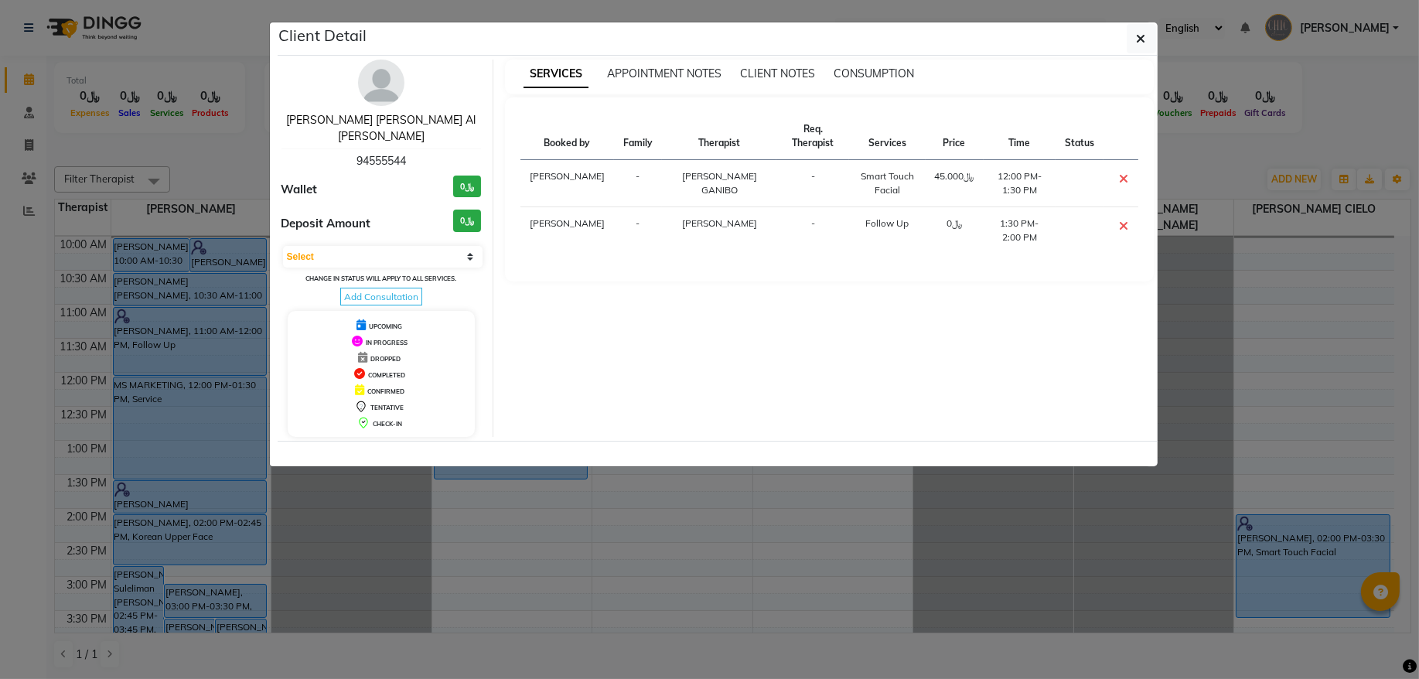
click at [357, 123] on link "[PERSON_NAME] [PERSON_NAME] Al [PERSON_NAME]" at bounding box center [380, 128] width 189 height 30
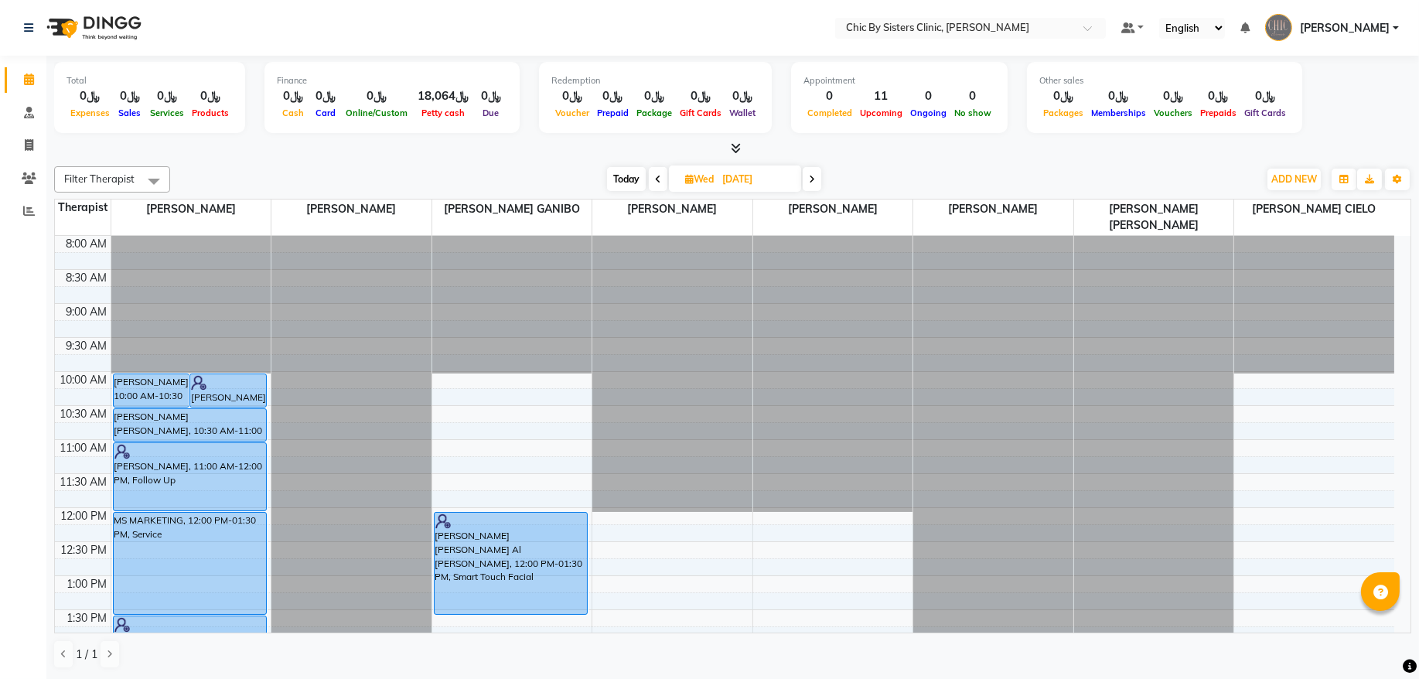
click at [812, 176] on icon at bounding box center [812, 179] width 6 height 9
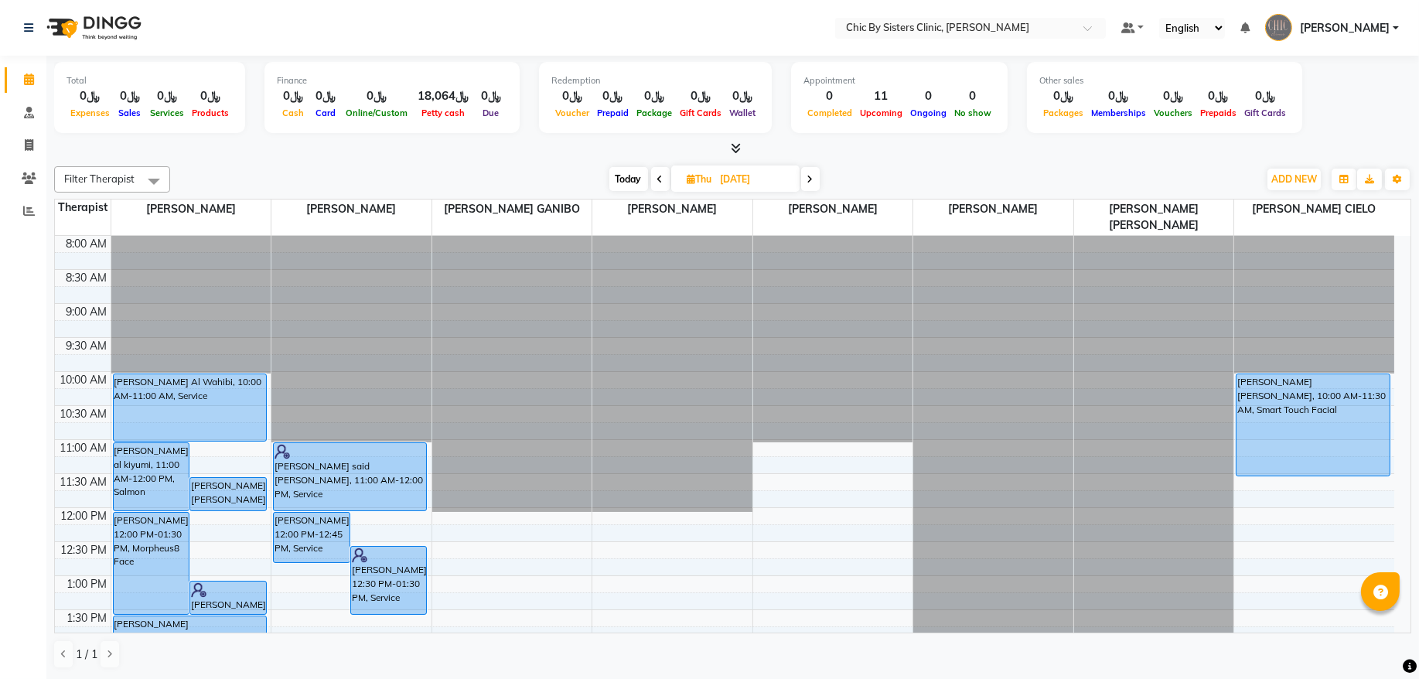
click at [628, 188] on span "Today" at bounding box center [628, 179] width 39 height 24
type input "02-10-2025"
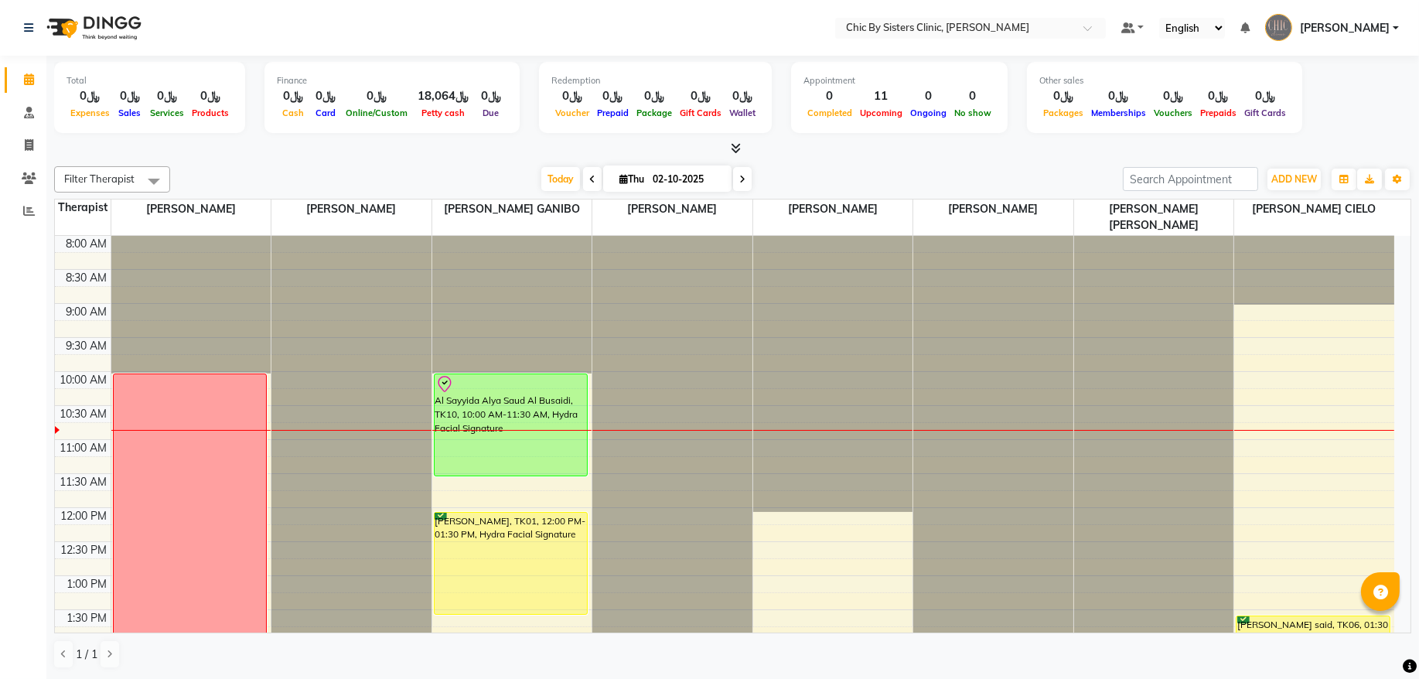
click at [586, 144] on div "Total ﷼0 Expenses ﷼0 Sales ﷼0 Services ﷼0 Products Finance ﷼0 Cash ﷼0 Card ﷼0 O…" at bounding box center [732, 106] width 1357 height 101
click at [998, 170] on div "Today Thu 02-10-2025" at bounding box center [646, 179] width 937 height 23
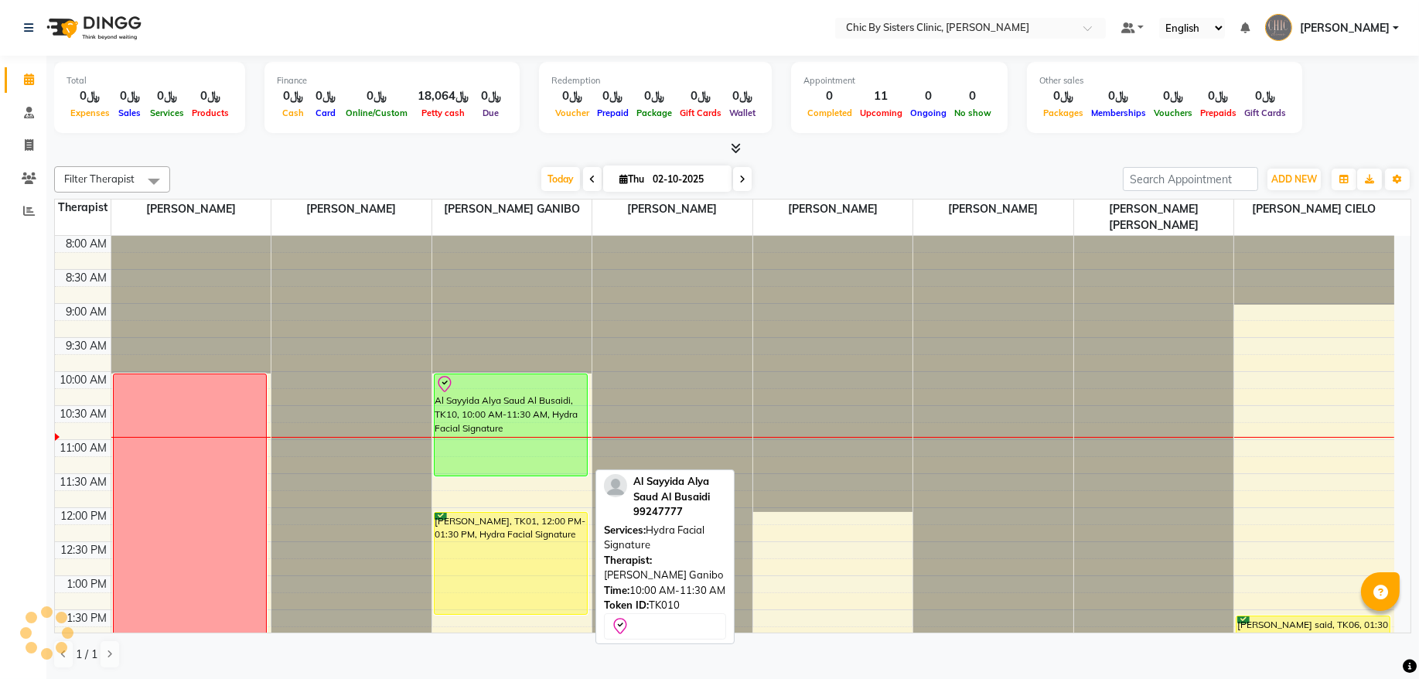
scroll to position [104, 0]
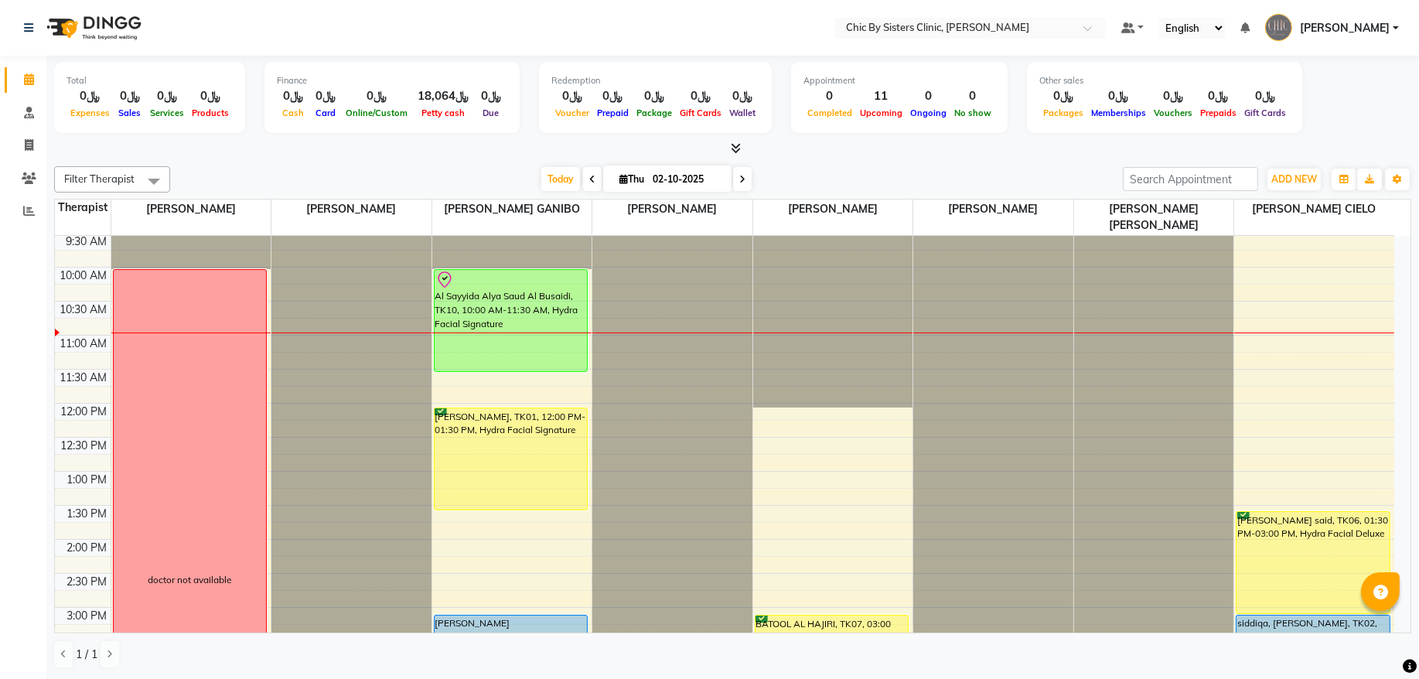
click at [699, 179] on input "02-10-2025" at bounding box center [686, 179] width 77 height 23
select select "10"
select select "2025"
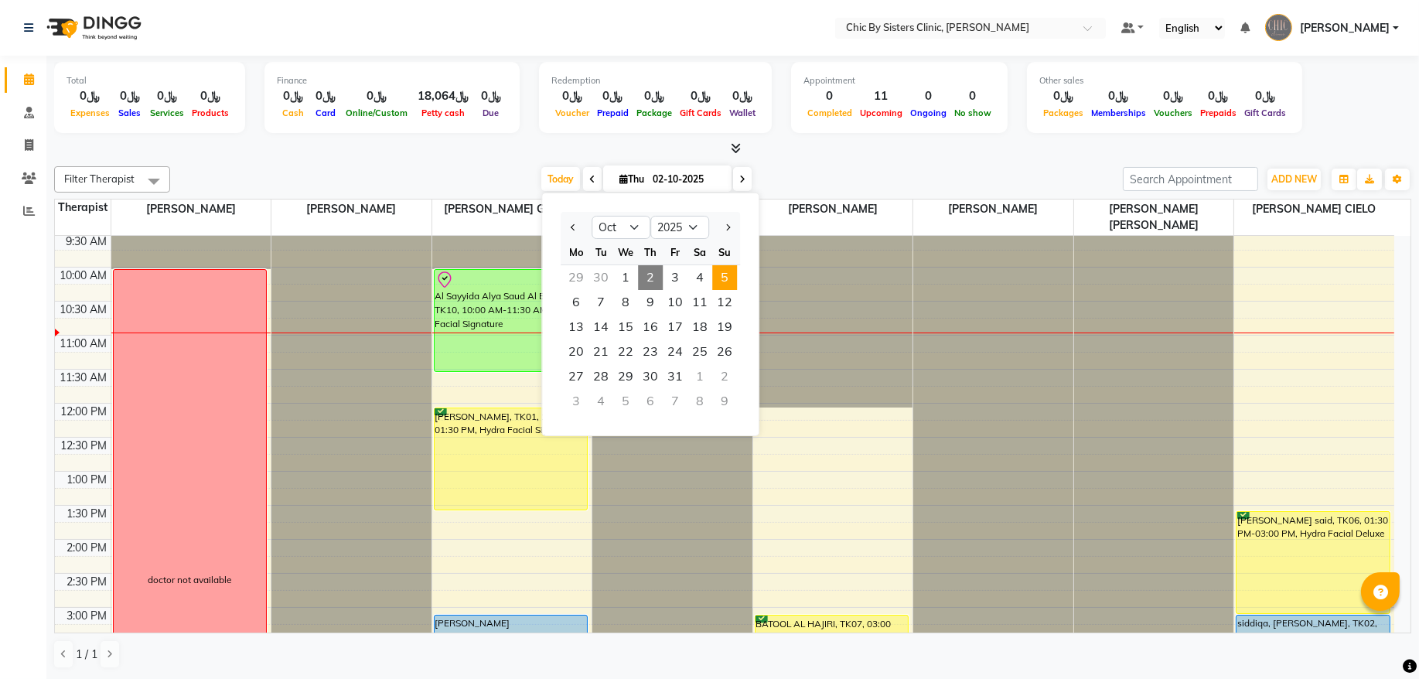
click at [729, 274] on span "5" at bounding box center [724, 277] width 25 height 25
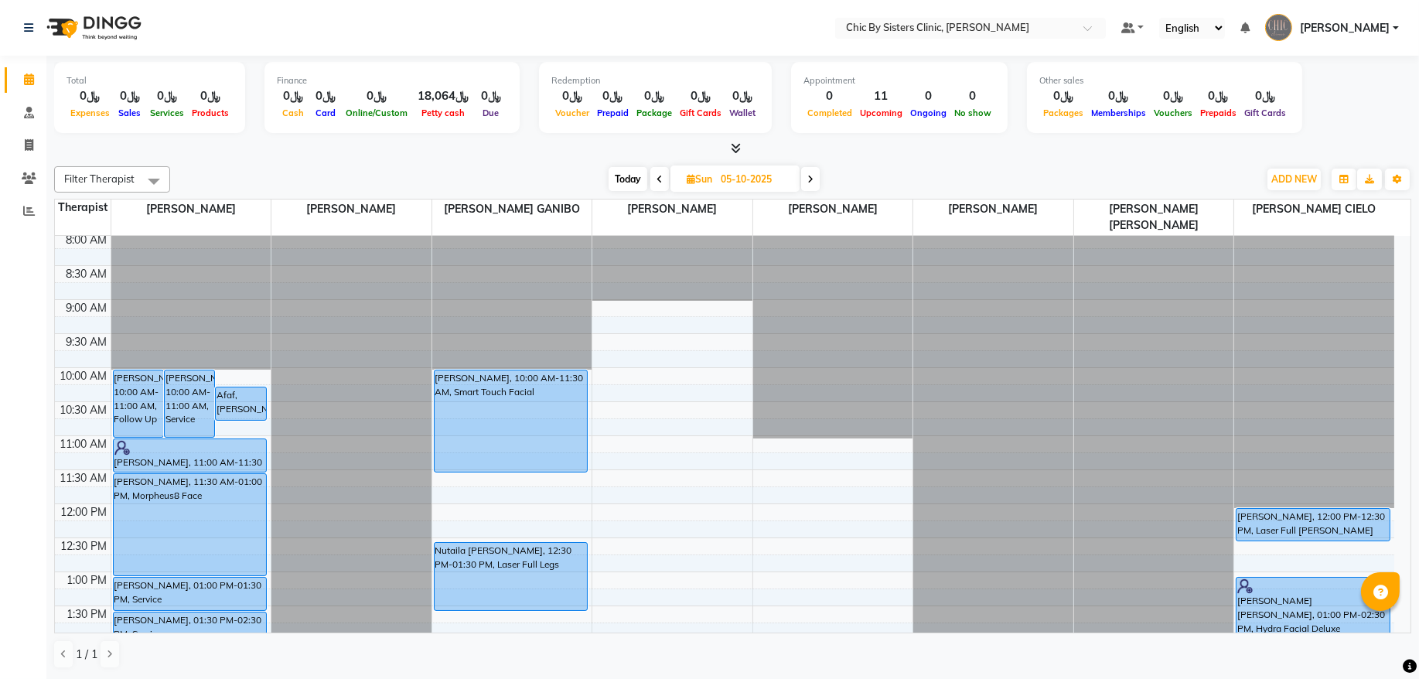
scroll to position [0, 0]
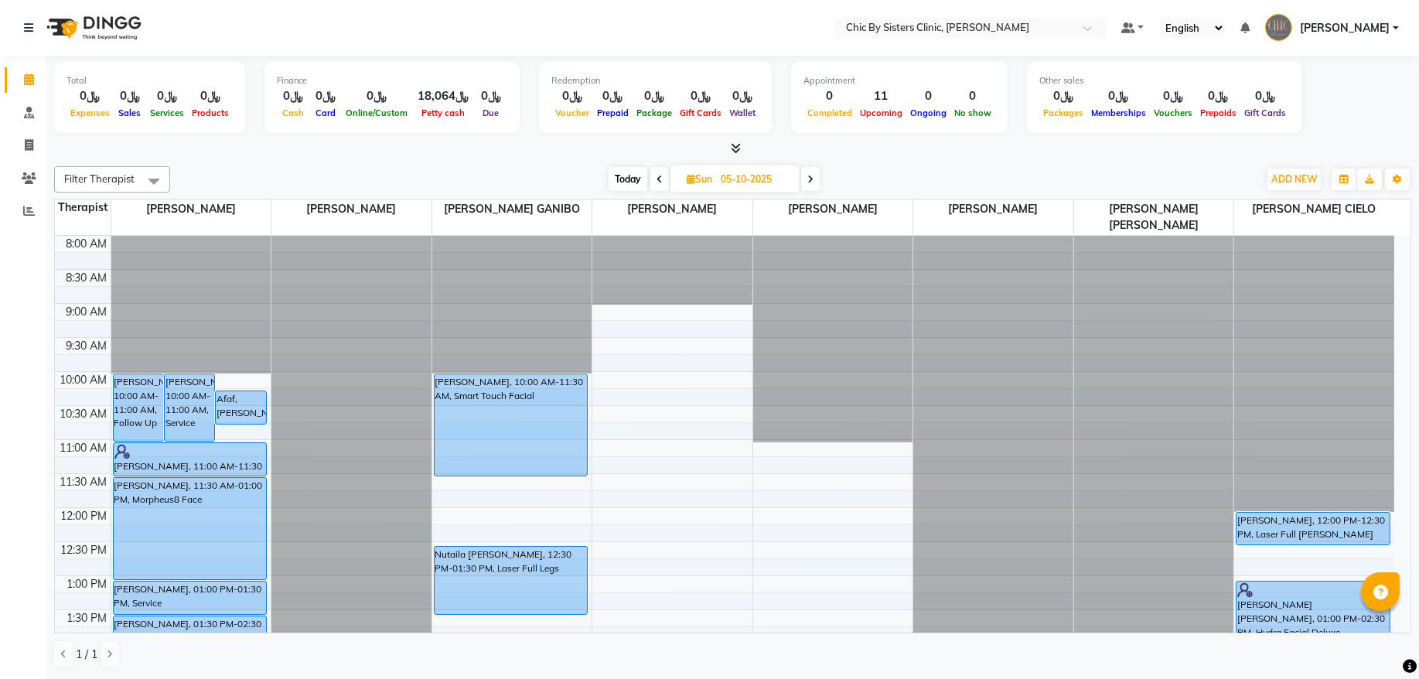
click at [818, 179] on span at bounding box center [810, 179] width 19 height 24
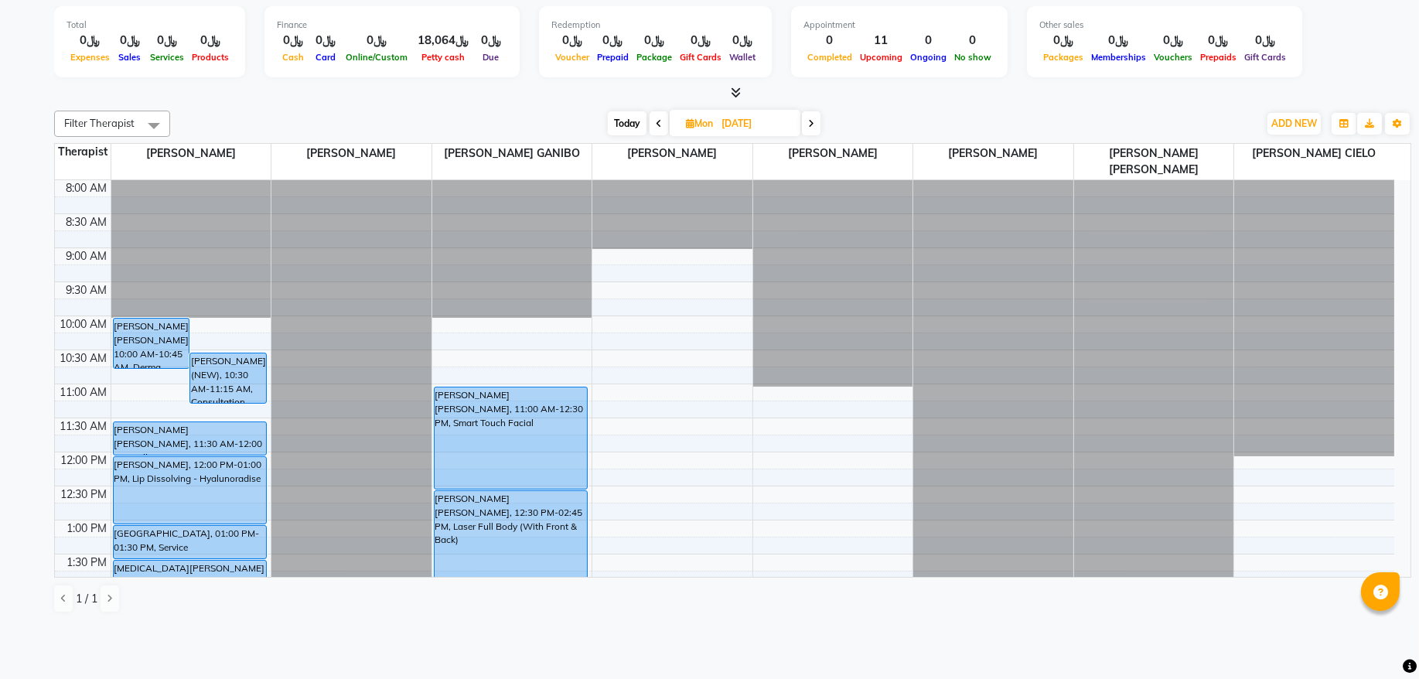
click at [618, 124] on span "Today" at bounding box center [627, 123] width 39 height 24
type input "[DATE]"
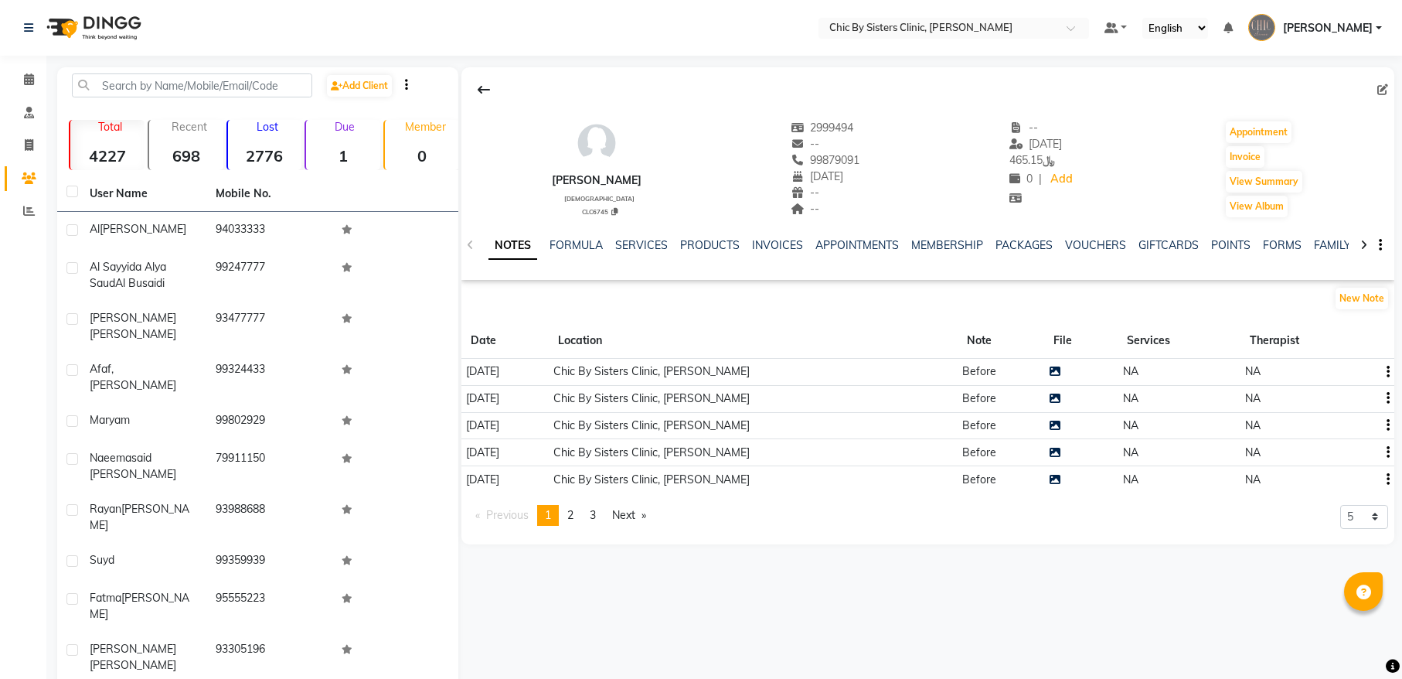
click at [840, 249] on link "APPOINTMENTS" at bounding box center [857, 245] width 83 height 14
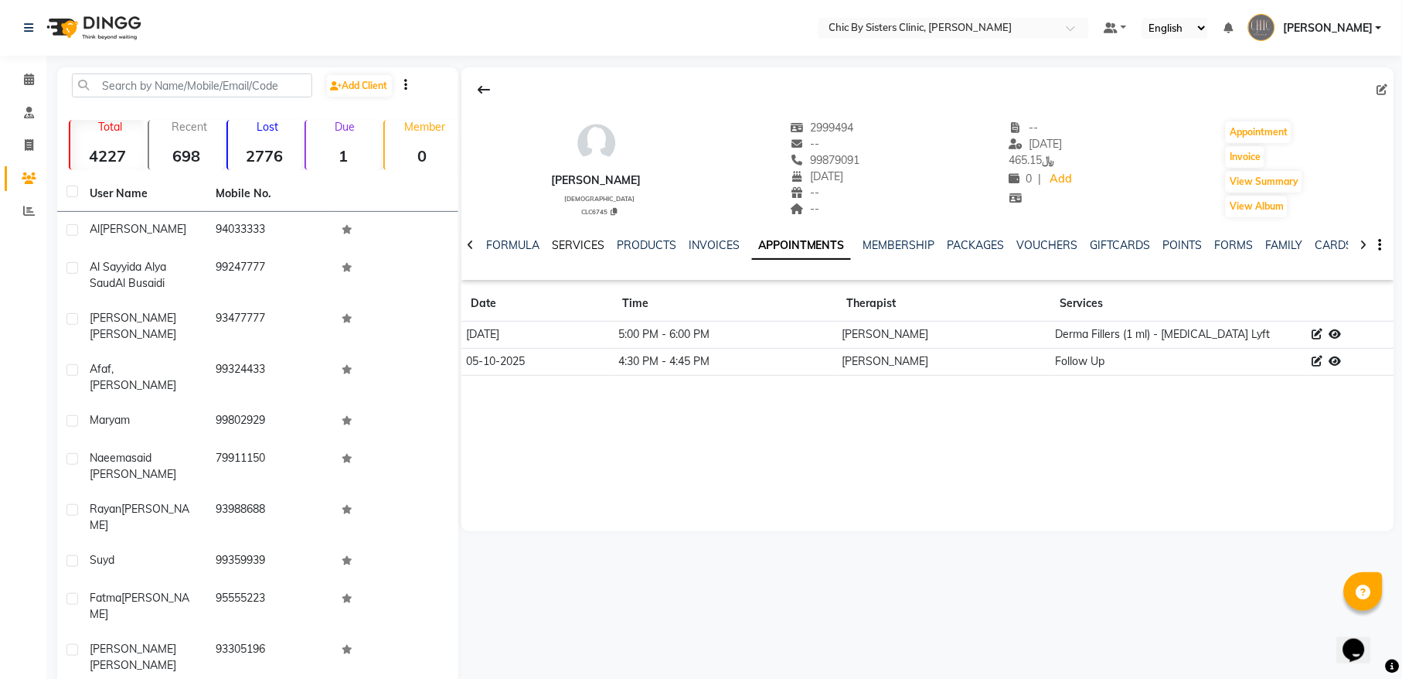
click at [584, 247] on link "SERVICES" at bounding box center [578, 245] width 53 height 14
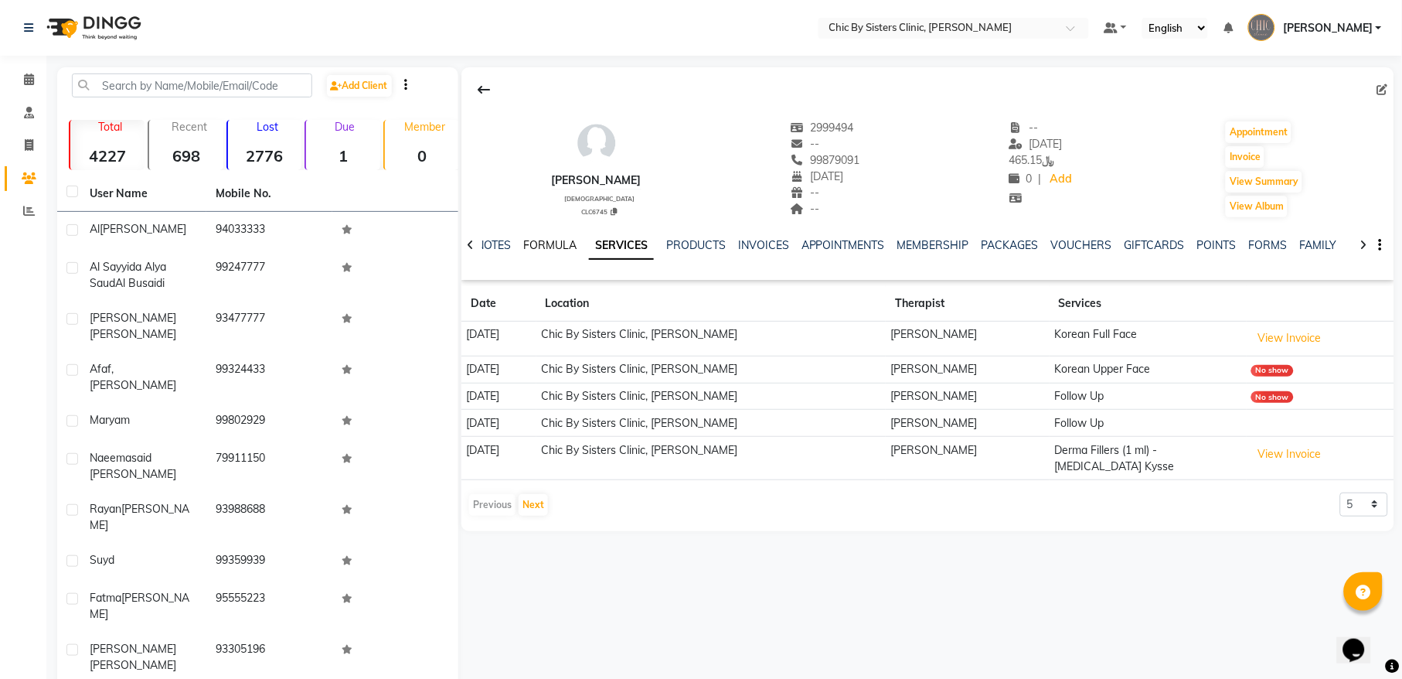
click at [554, 246] on link "FORMULA" at bounding box center [549, 245] width 53 height 14
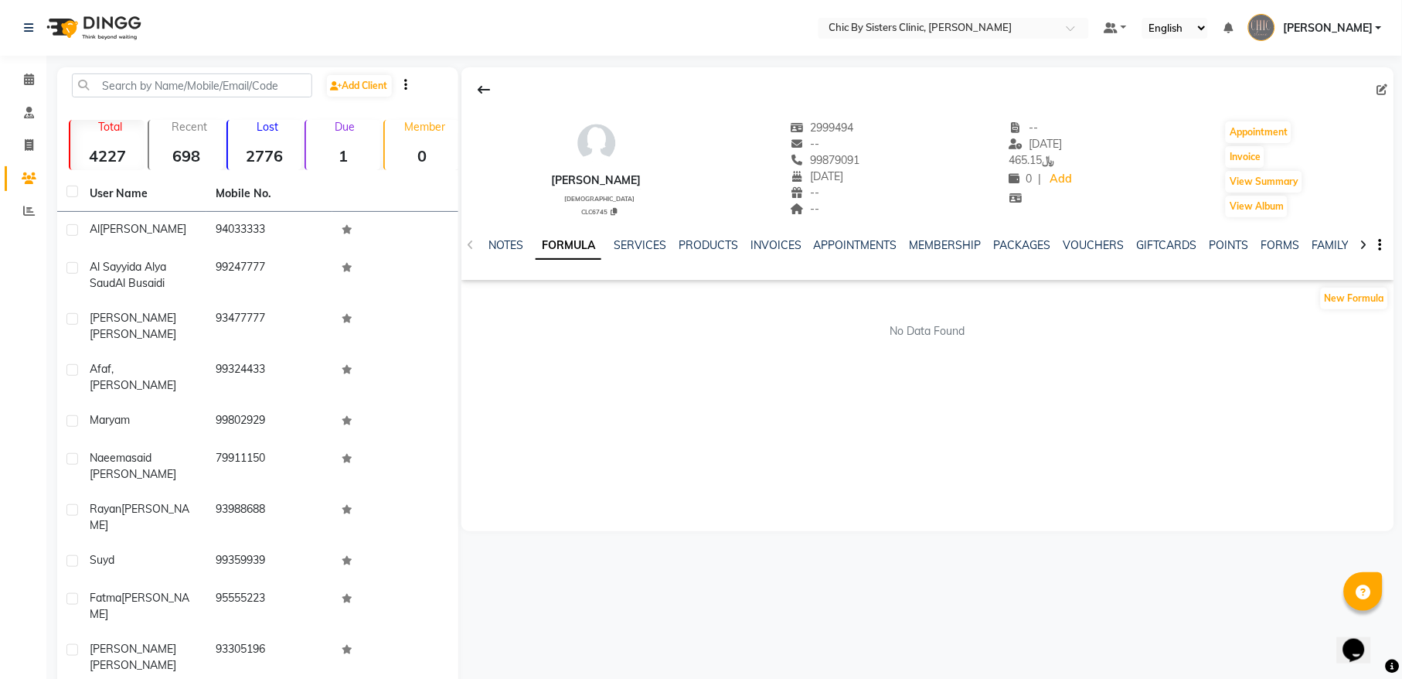
click at [688, 236] on div "NOTES FORMULA SERVICES PRODUCTS INVOICES APPOINTMENTS MEMBERSHIP PACKAGES VOUCH…" at bounding box center [928, 245] width 933 height 53
click at [724, 248] on link "PRODUCTS" at bounding box center [709, 245] width 60 height 14
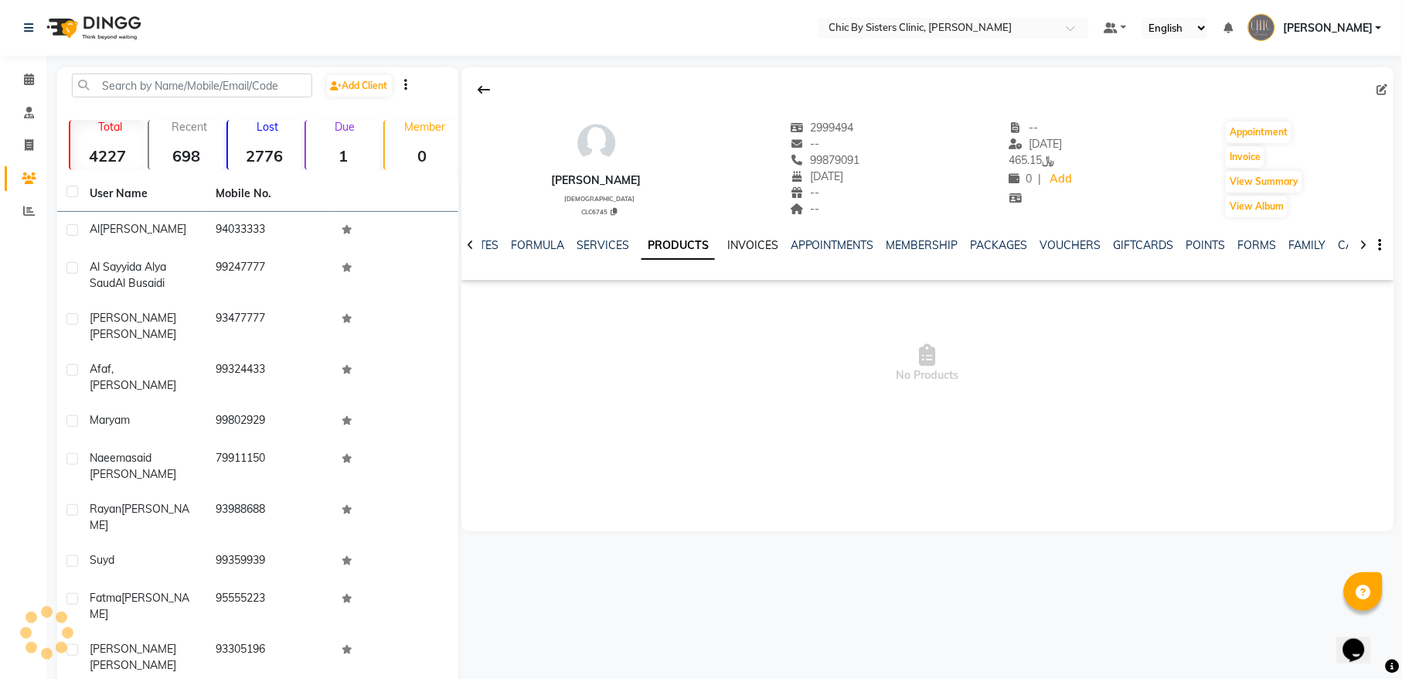
click at [751, 248] on link "INVOICES" at bounding box center [752, 245] width 51 height 14
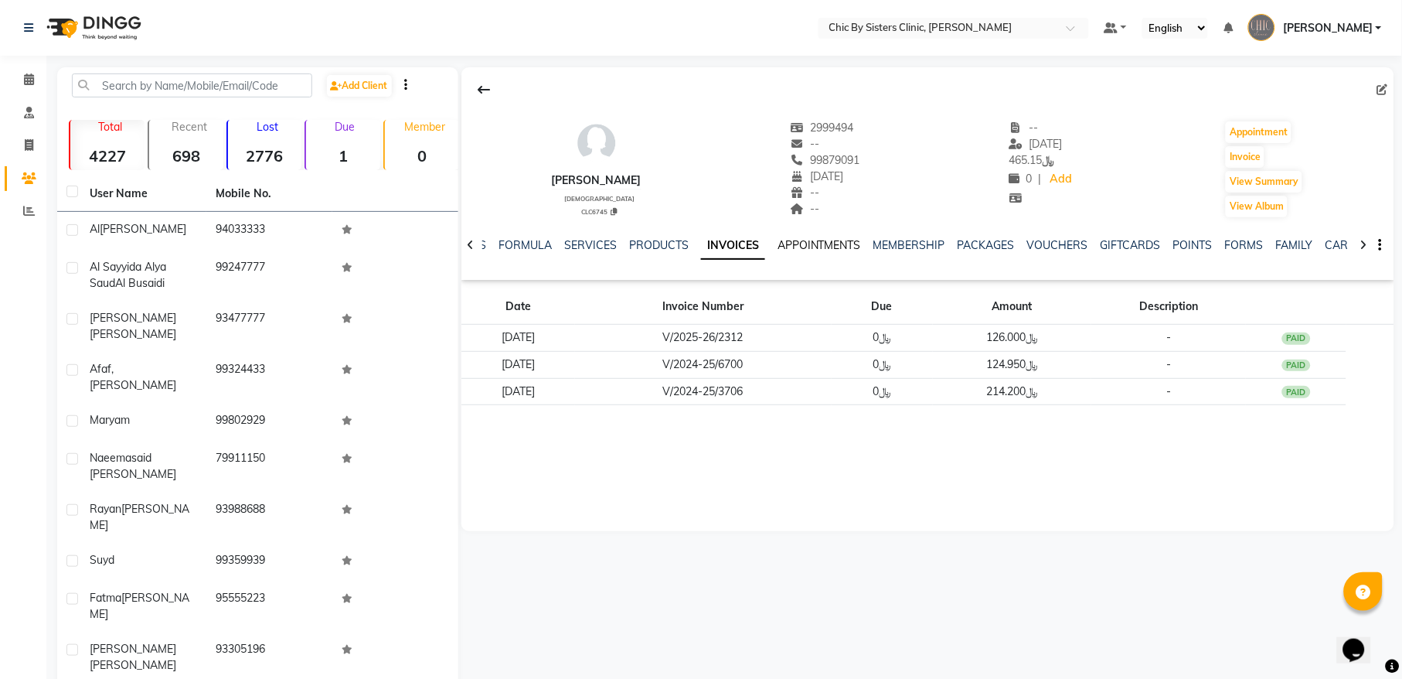
click at [813, 248] on link "APPOINTMENTS" at bounding box center [819, 245] width 83 height 14
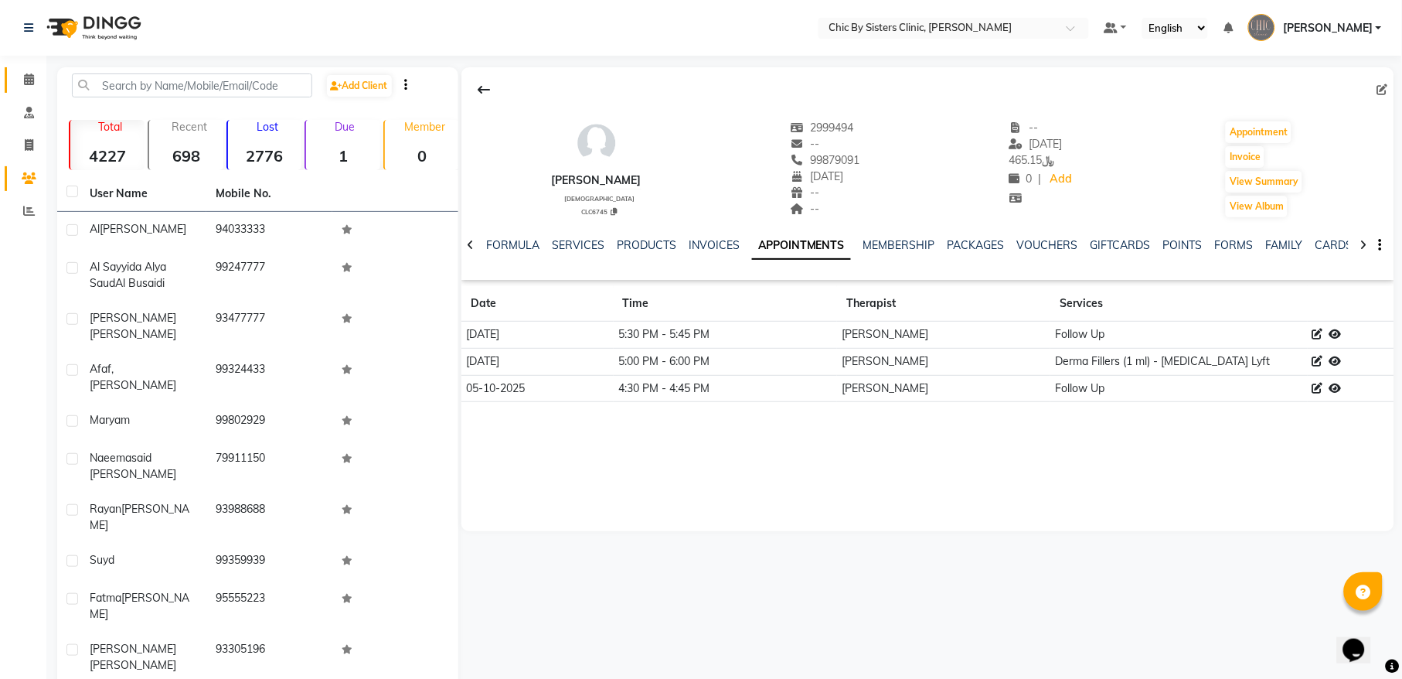
click at [19, 83] on span at bounding box center [28, 80] width 27 height 18
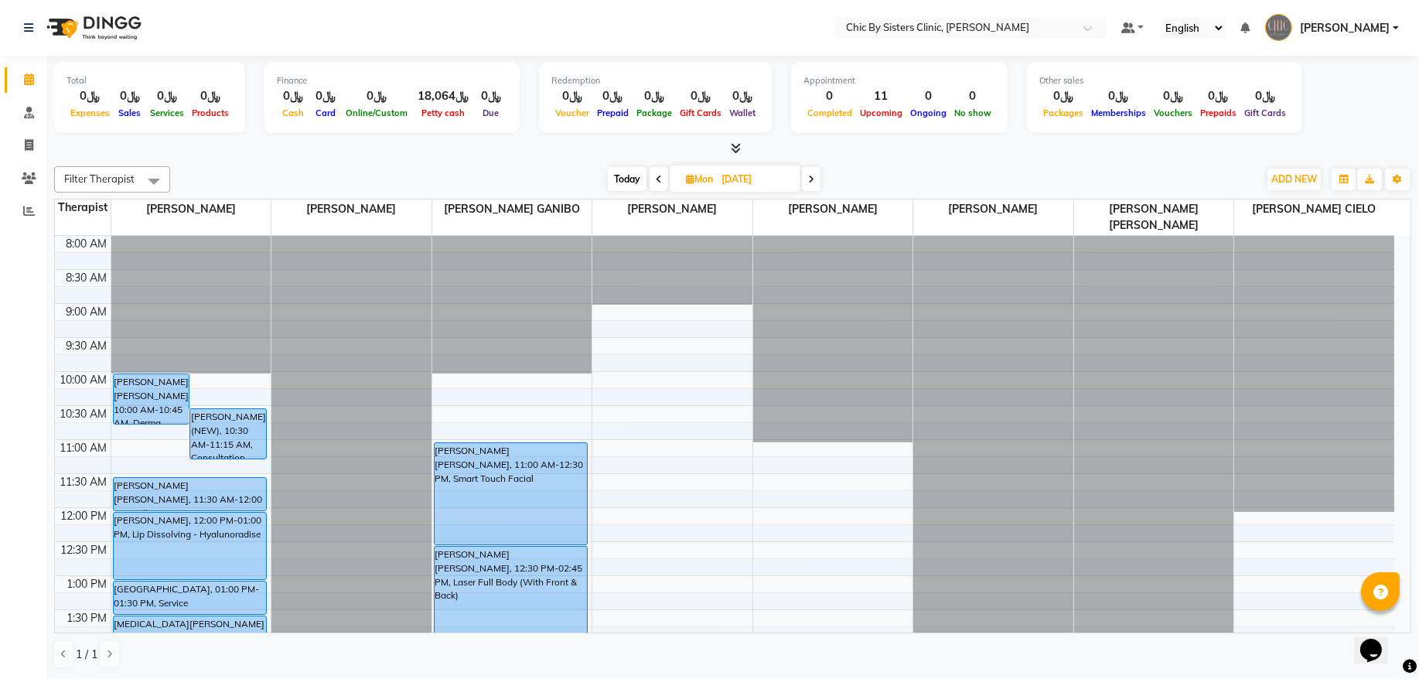
click at [1371, 20] on span "[PERSON_NAME]" at bounding box center [1345, 28] width 90 height 16
click at [1351, 100] on link "Sign out" at bounding box center [1319, 111] width 141 height 24
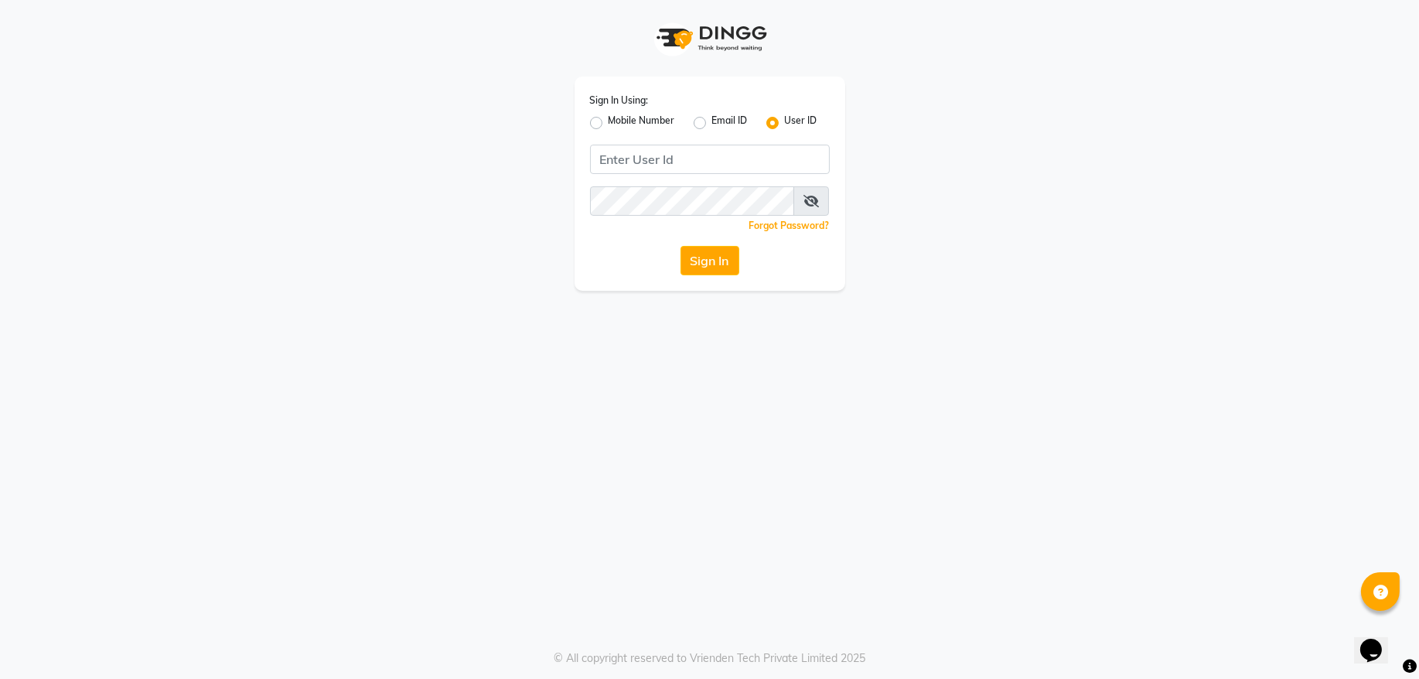
click at [608, 123] on label "Mobile Number" at bounding box center [641, 123] width 66 height 19
click at [608, 123] on input "Mobile Number" at bounding box center [613, 119] width 10 height 10
radio input "true"
radio input "false"
click at [628, 162] on span at bounding box center [631, 164] width 19 height 16
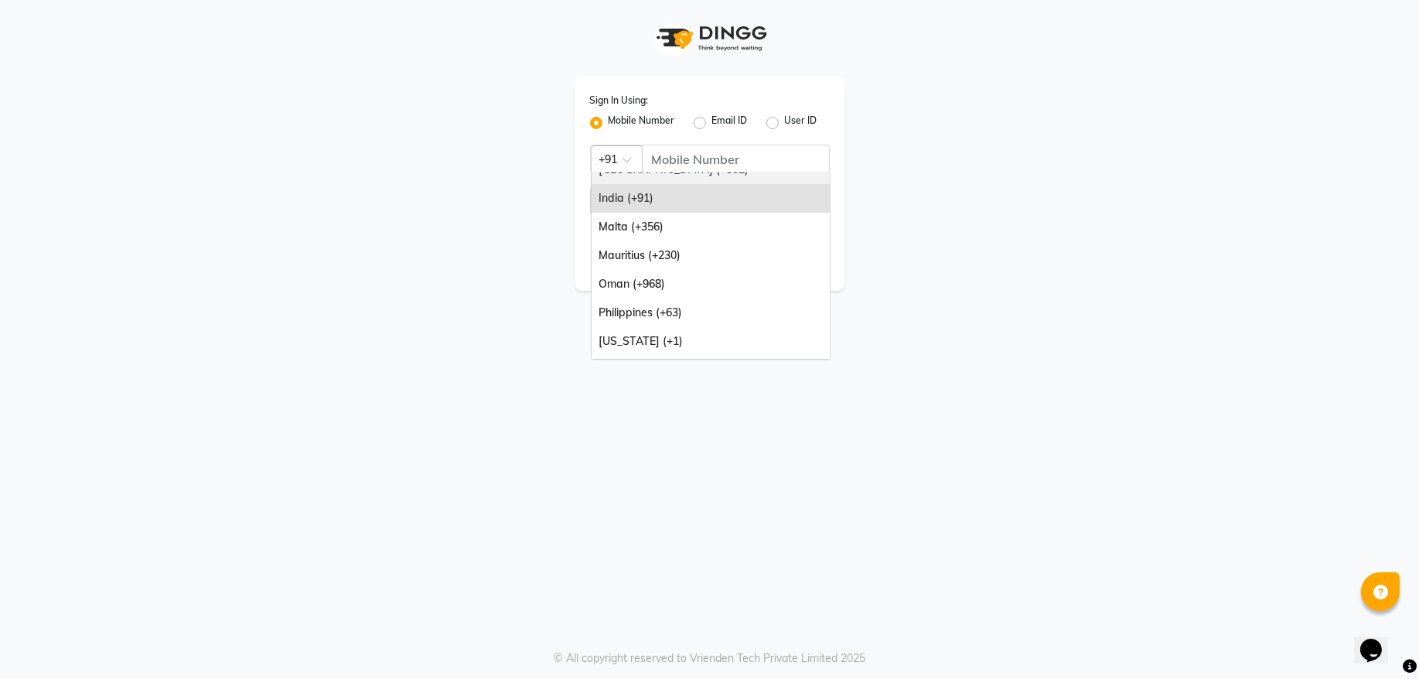
scroll to position [167, 0]
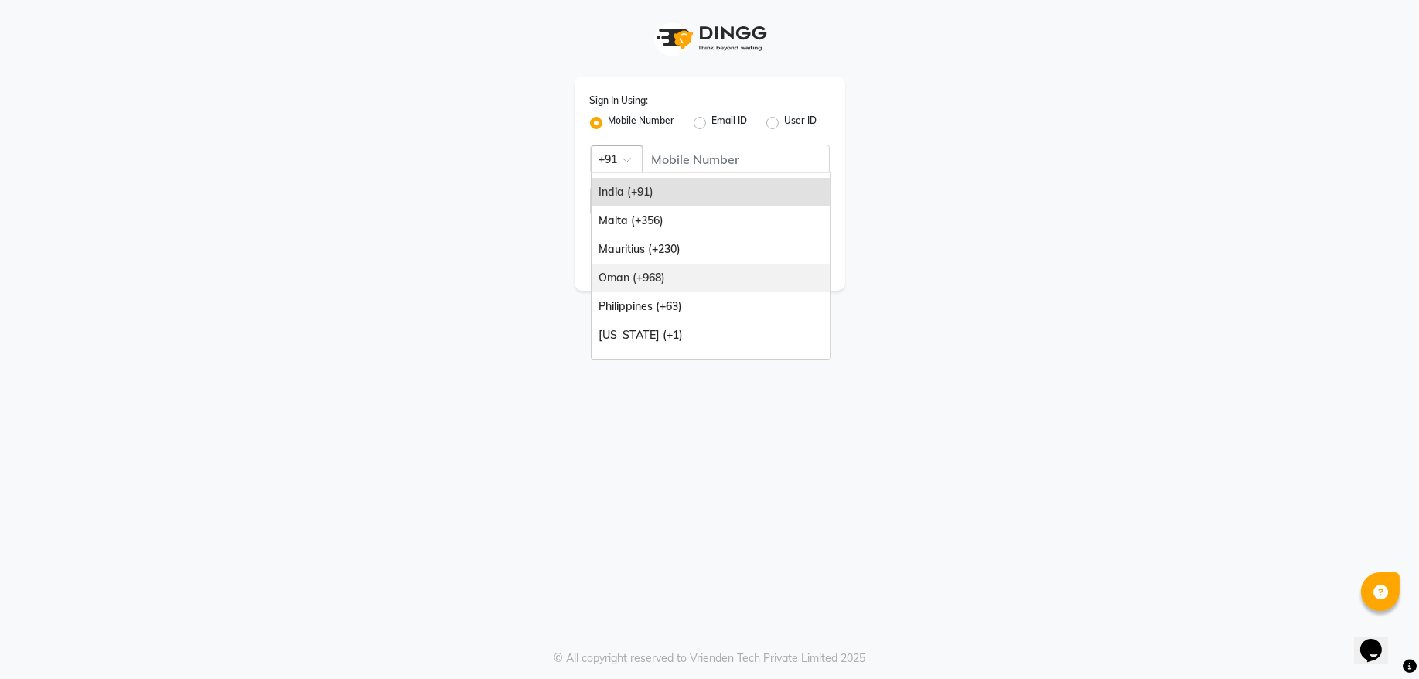
click at [709, 278] on div "Oman (+968)" at bounding box center [710, 278] width 238 height 29
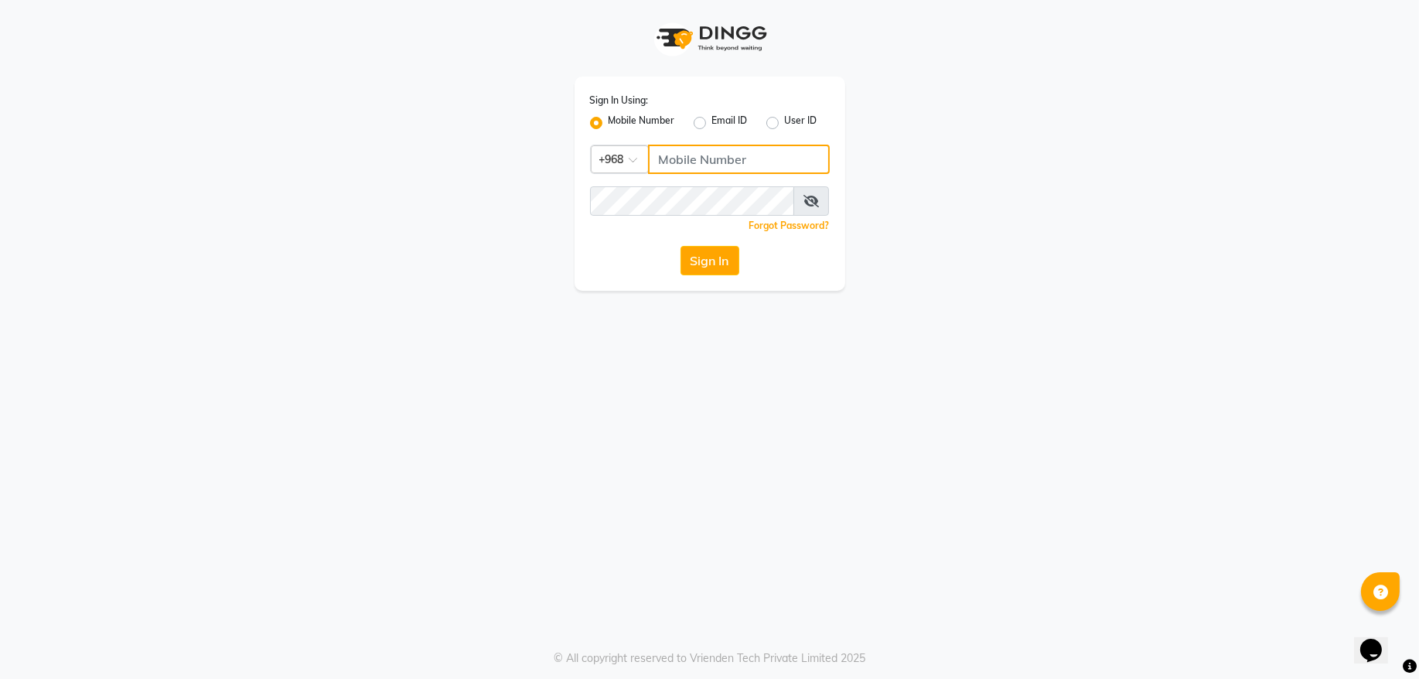
click at [711, 156] on input "Username" at bounding box center [739, 159] width 182 height 29
type input "92262732"
click at [680, 246] on button "Sign In" at bounding box center [709, 260] width 59 height 29
